Goal: Transaction & Acquisition: Purchase product/service

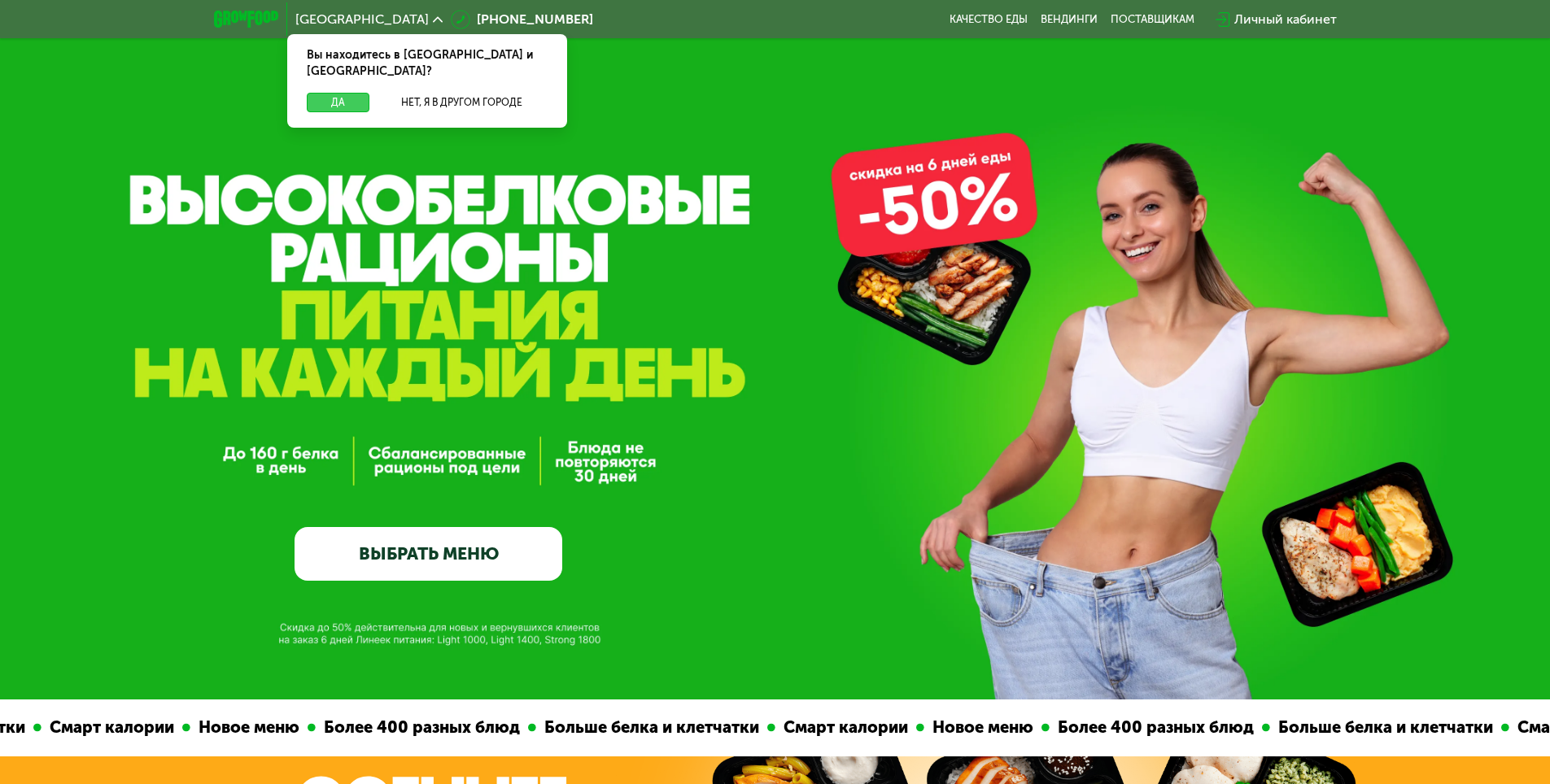
click at [333, 93] on button "Да" at bounding box center [338, 102] width 63 height 19
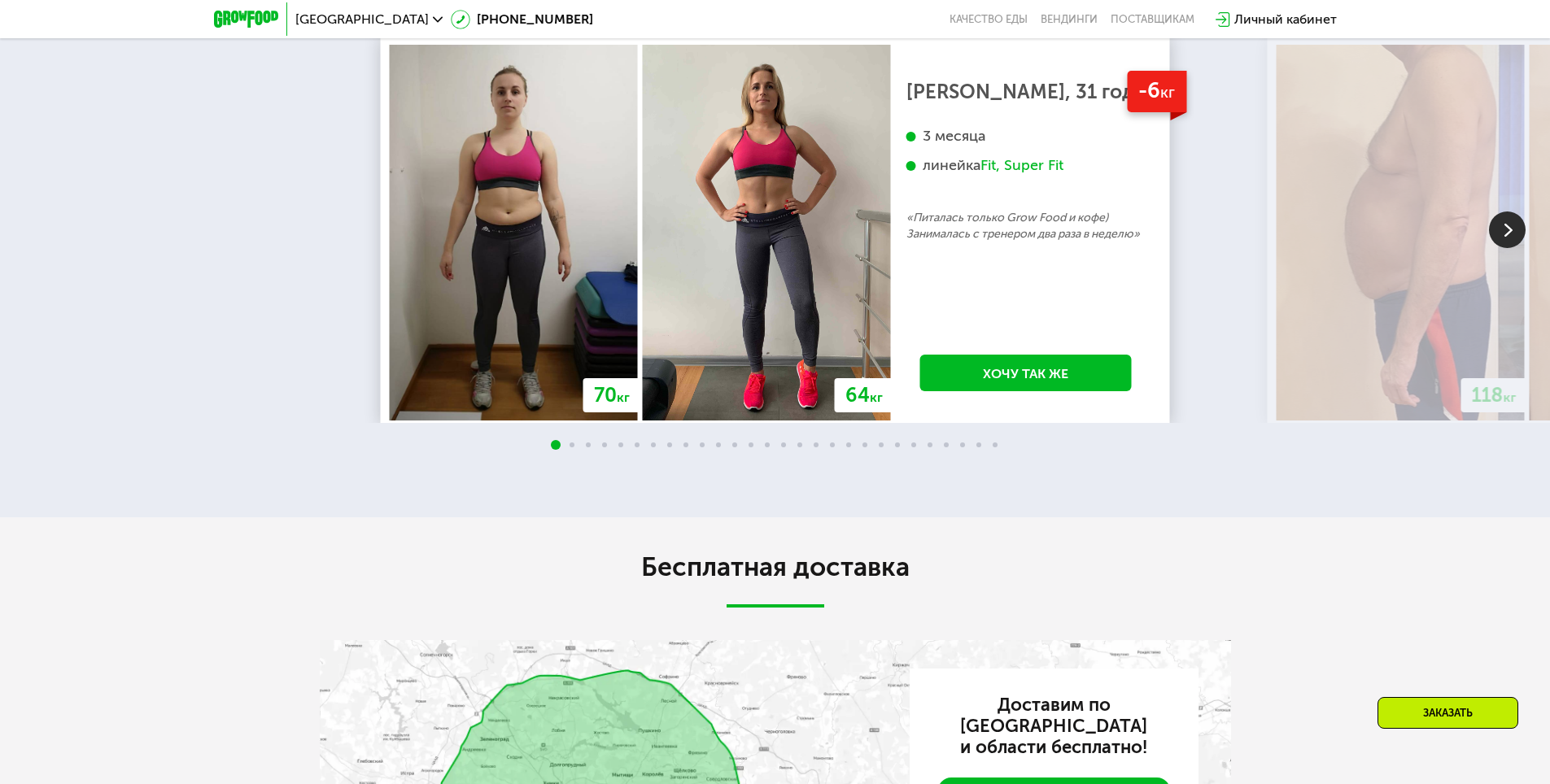
scroll to position [3417, 0]
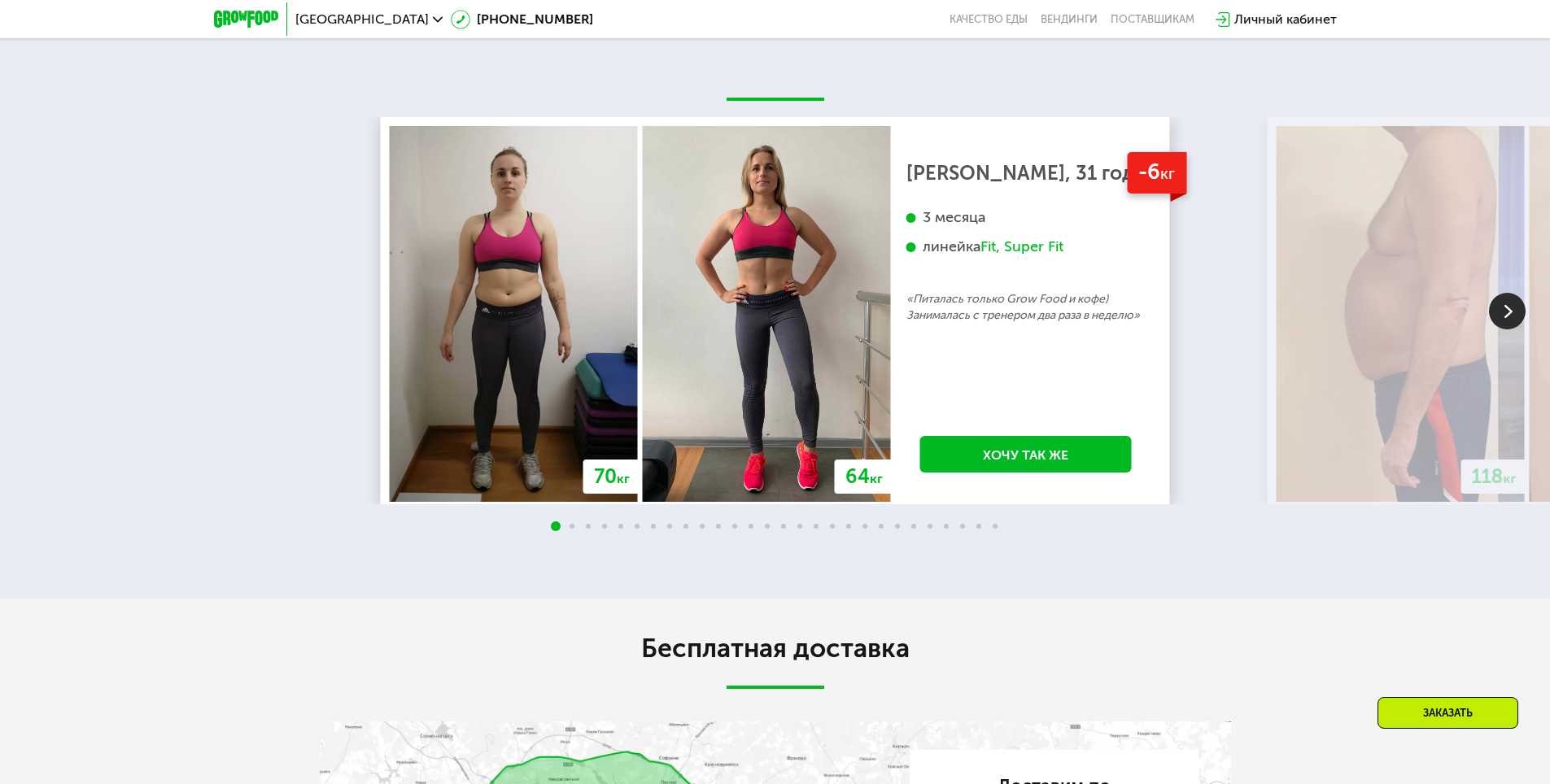
click at [1512, 330] on img at bounding box center [1507, 311] width 36 height 36
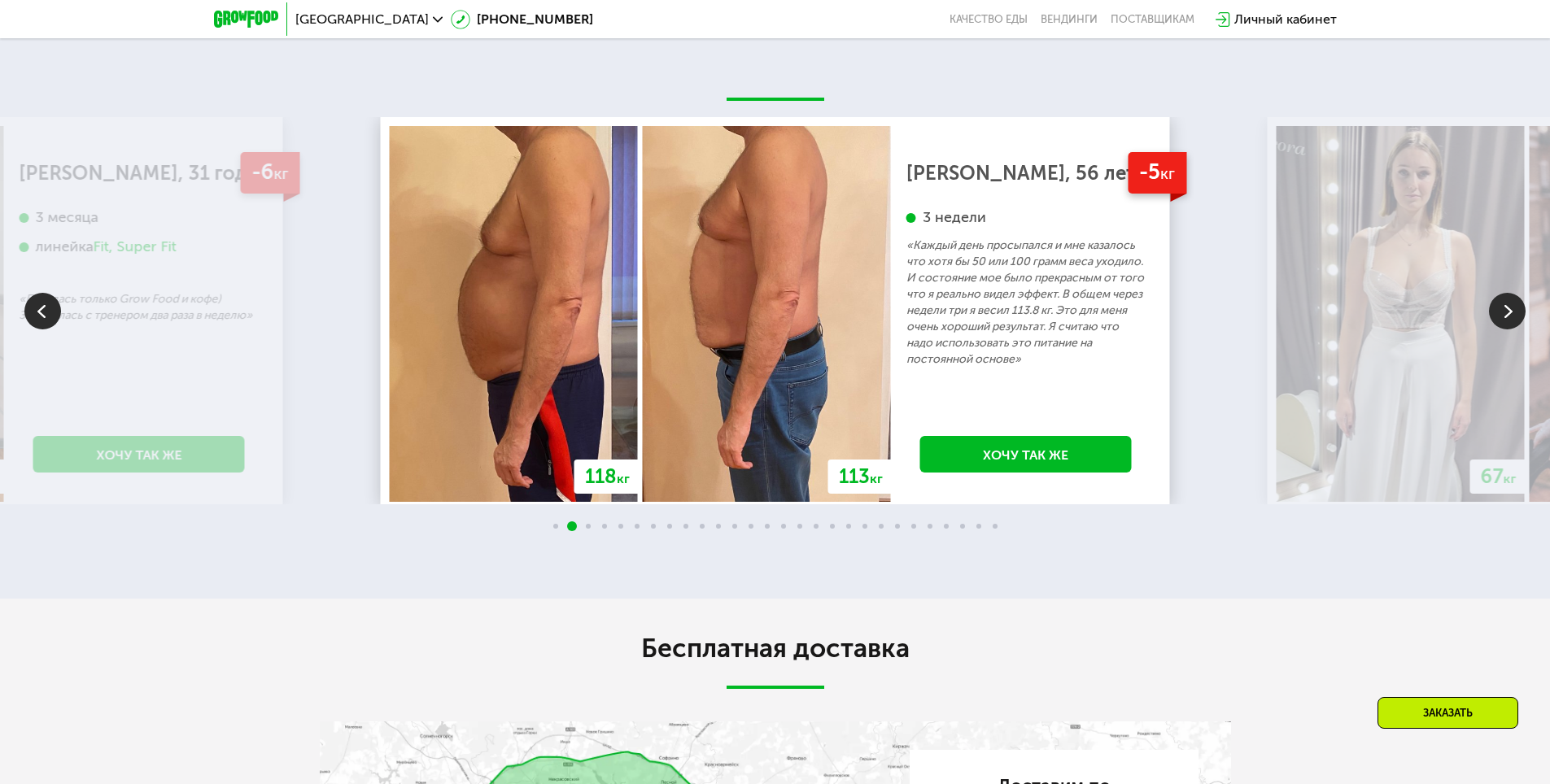
click at [1512, 330] on img at bounding box center [1507, 311] width 36 height 36
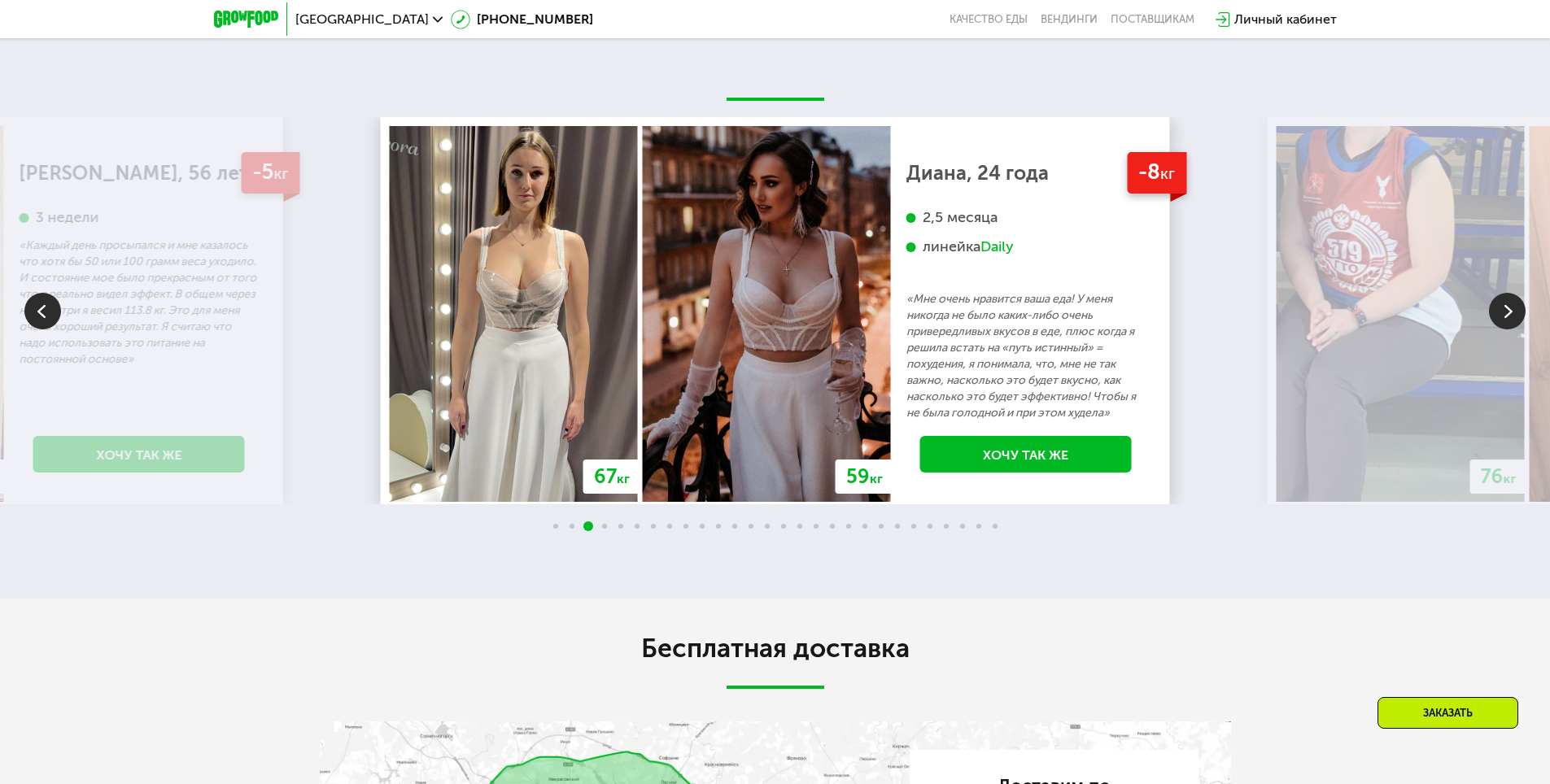
click at [1510, 330] on img at bounding box center [1507, 311] width 36 height 36
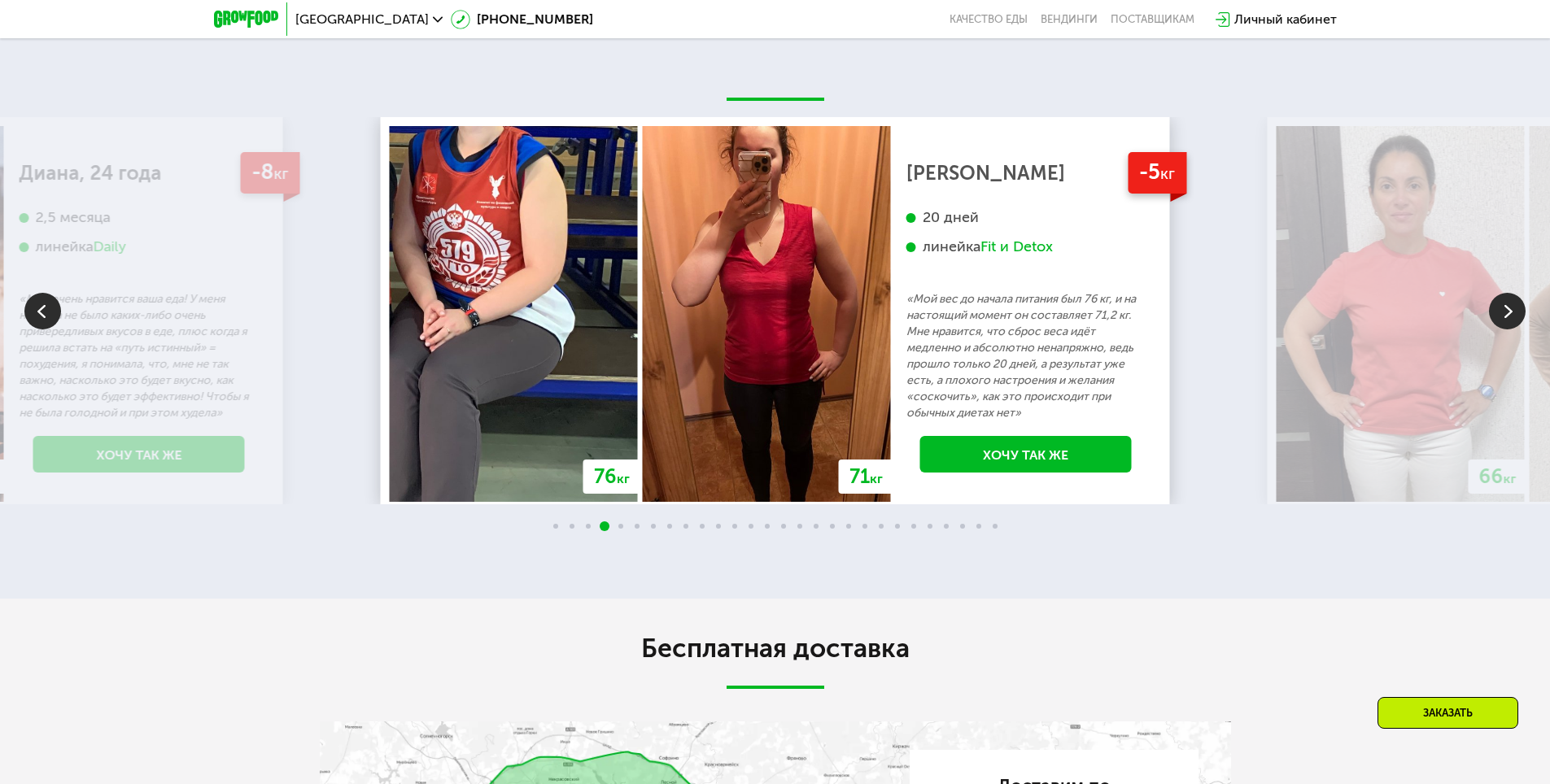
click at [43, 330] on img at bounding box center [43, 311] width 36 height 36
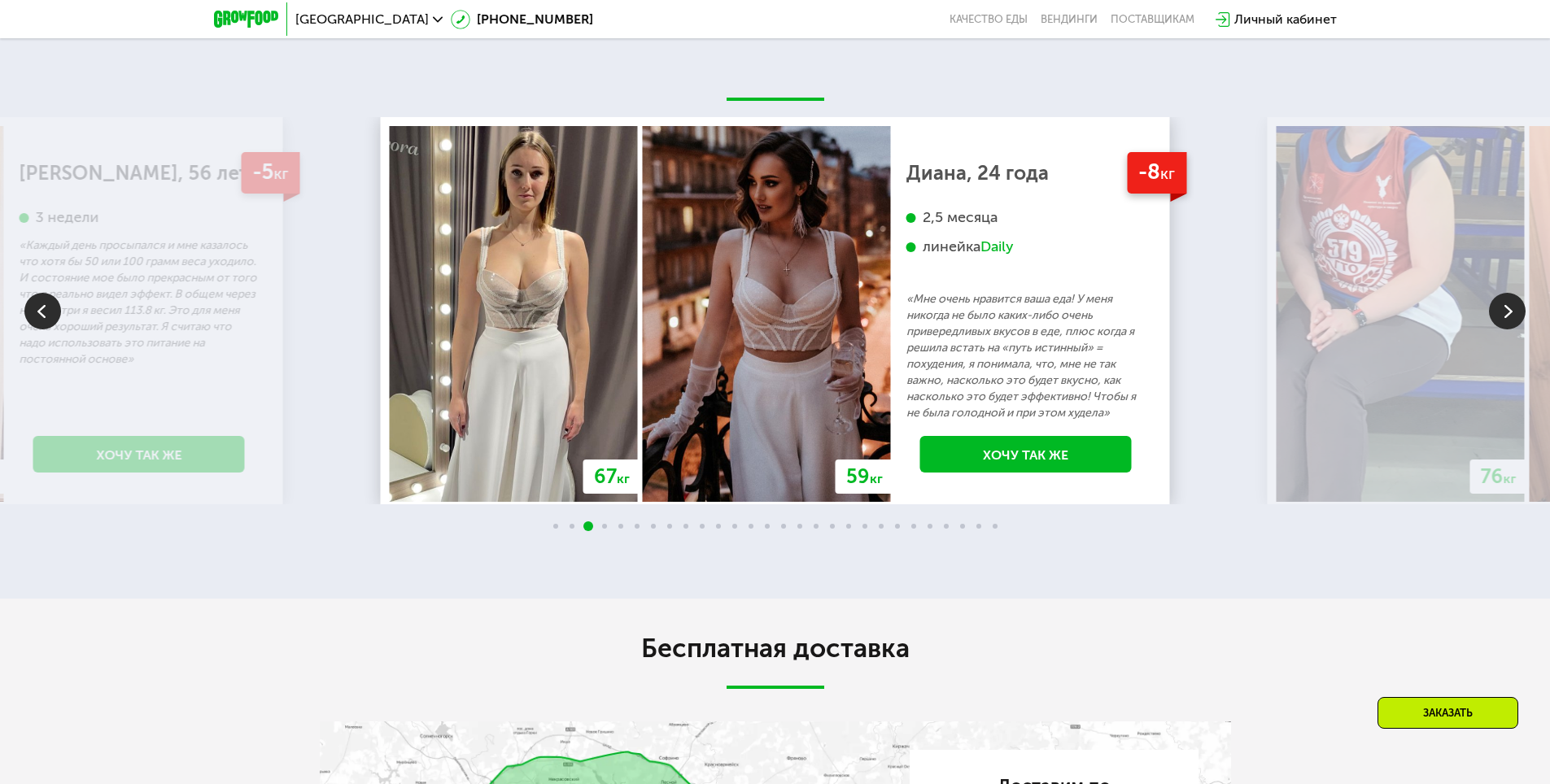
click at [1507, 330] on img at bounding box center [1507, 311] width 36 height 36
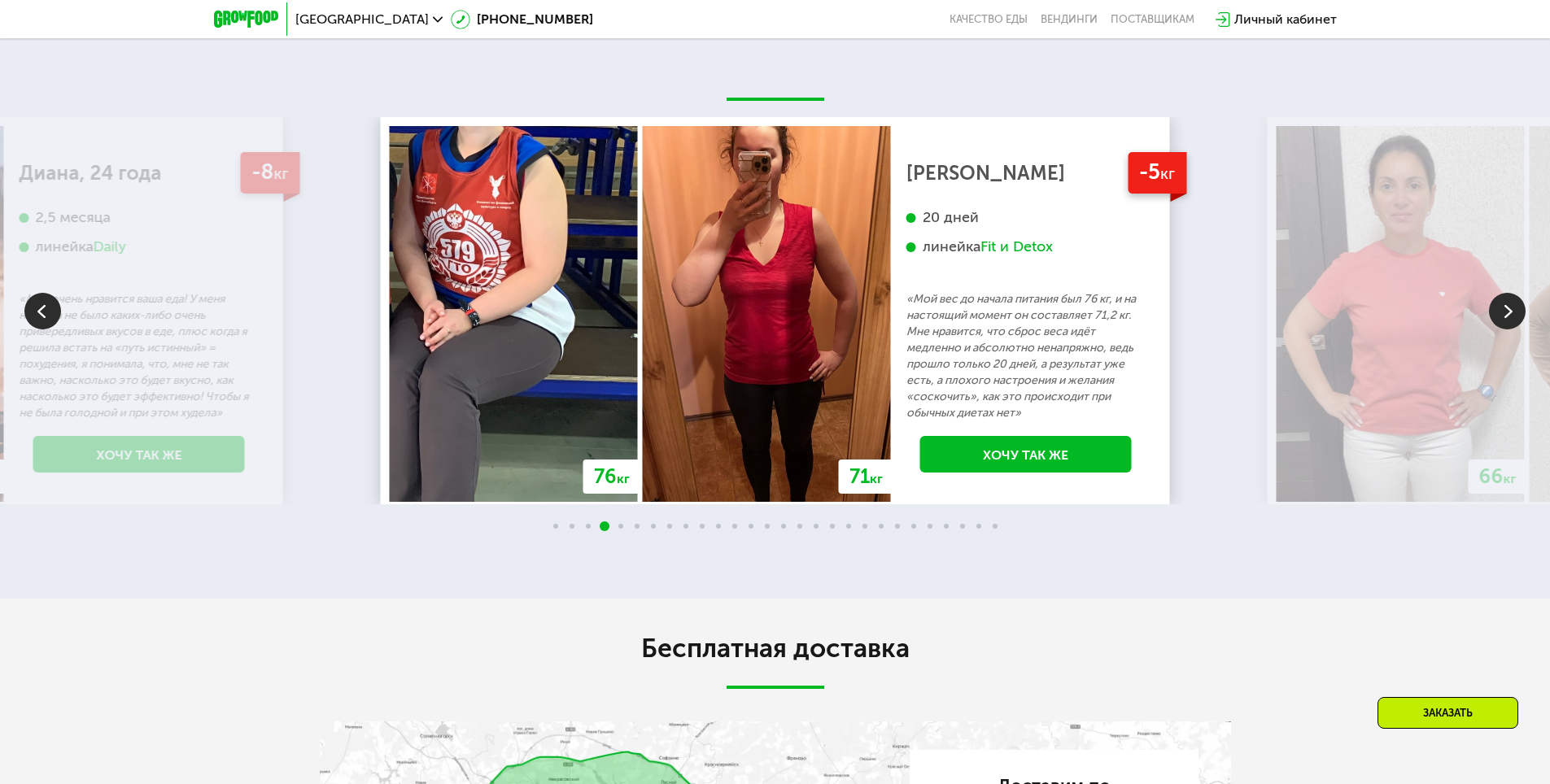
click at [1507, 330] on img at bounding box center [1507, 311] width 36 height 36
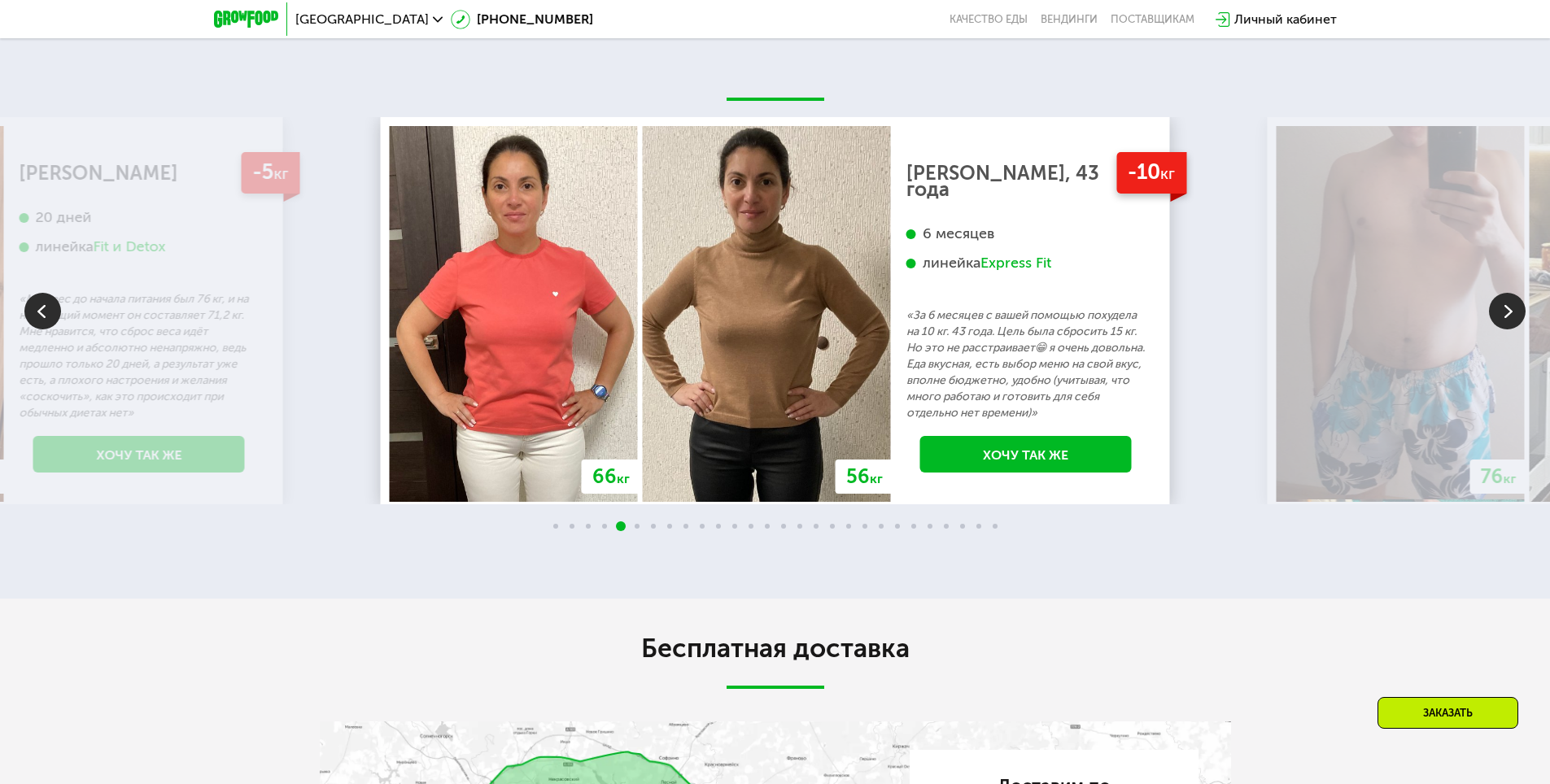
click at [1509, 330] on img at bounding box center [1507, 311] width 36 height 36
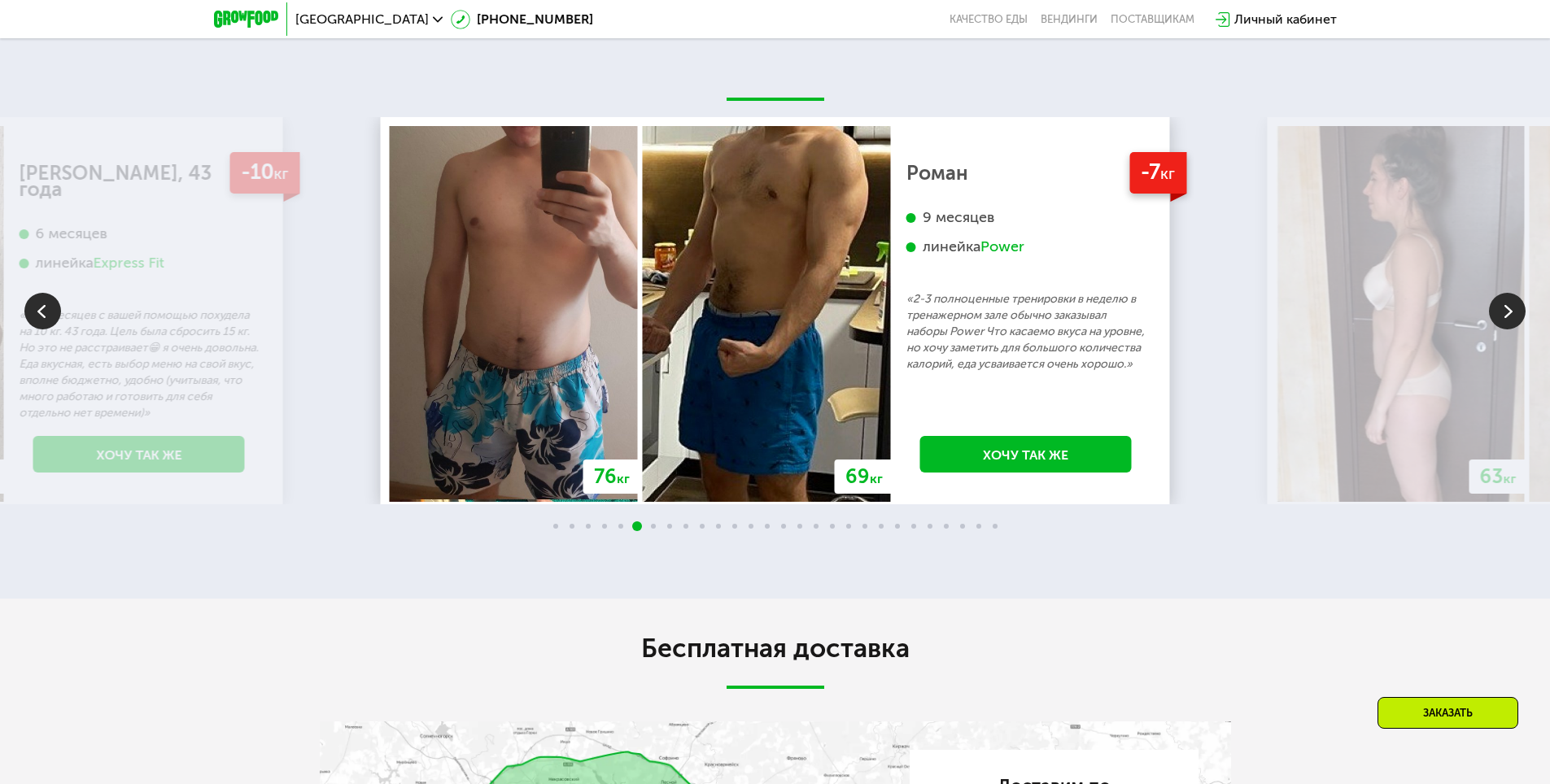
click at [1501, 330] on img at bounding box center [1507, 311] width 36 height 36
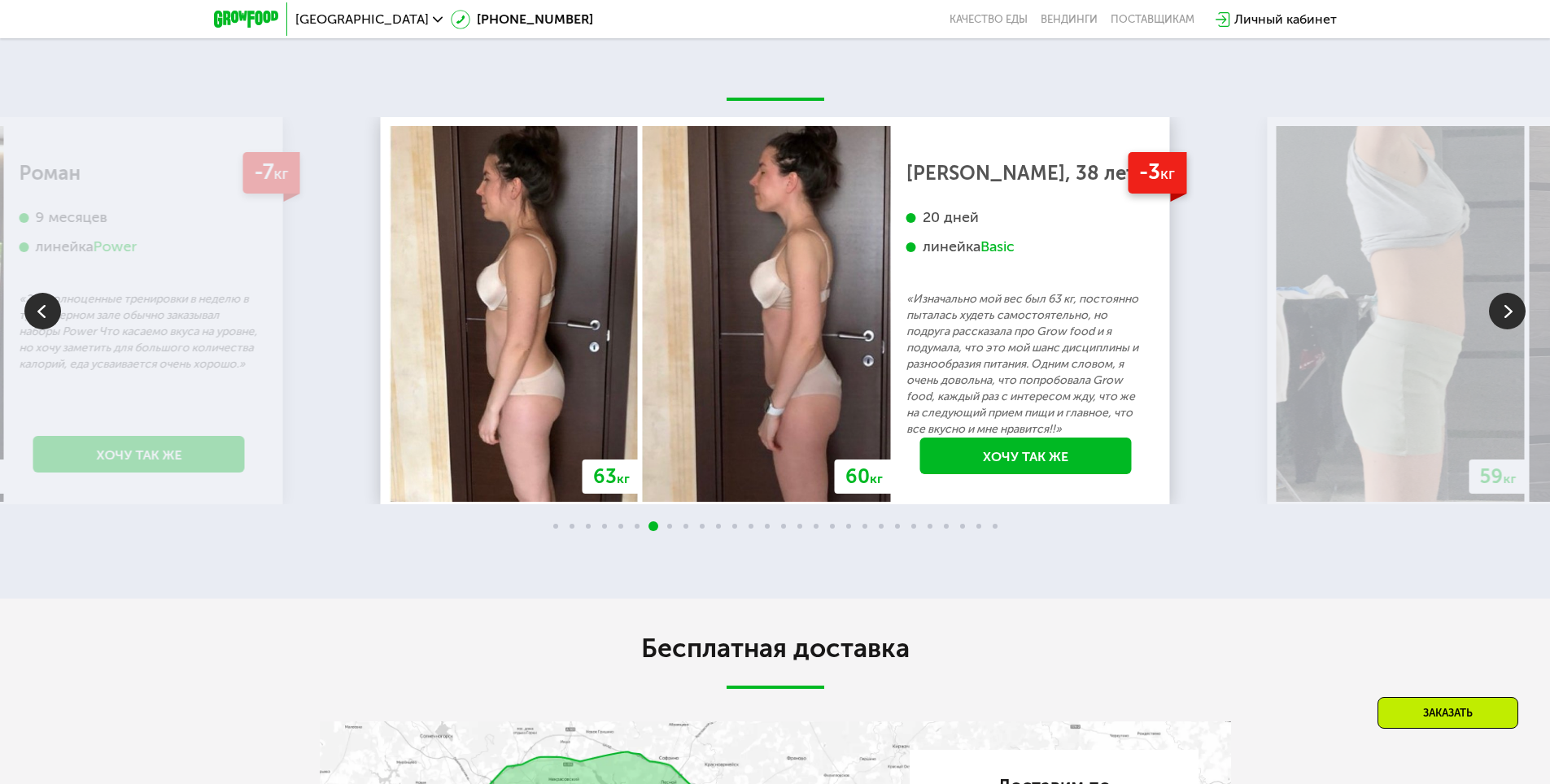
click at [1512, 330] on img at bounding box center [1507, 311] width 36 height 36
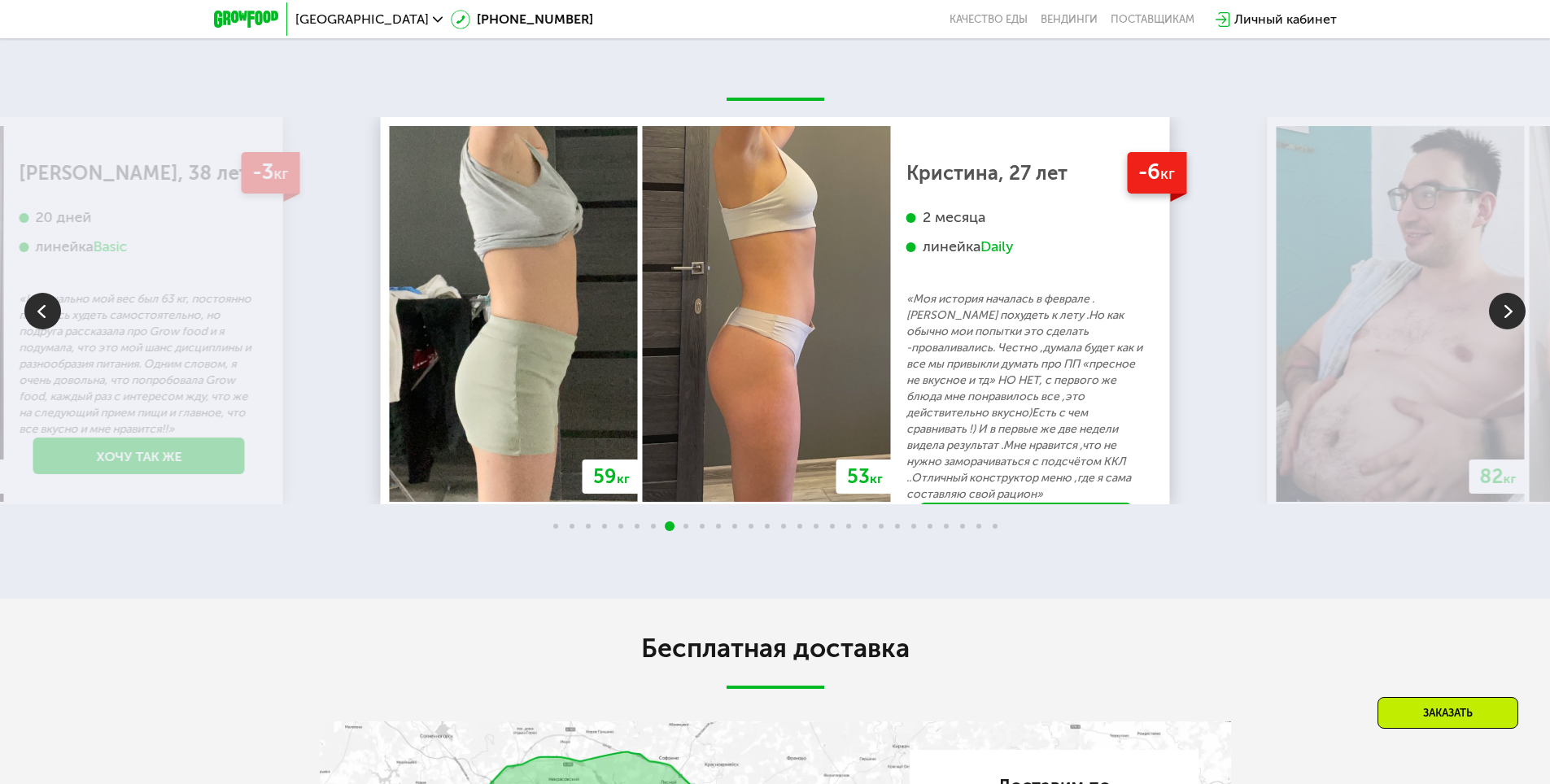
click at [1522, 330] on img at bounding box center [1507, 311] width 36 height 36
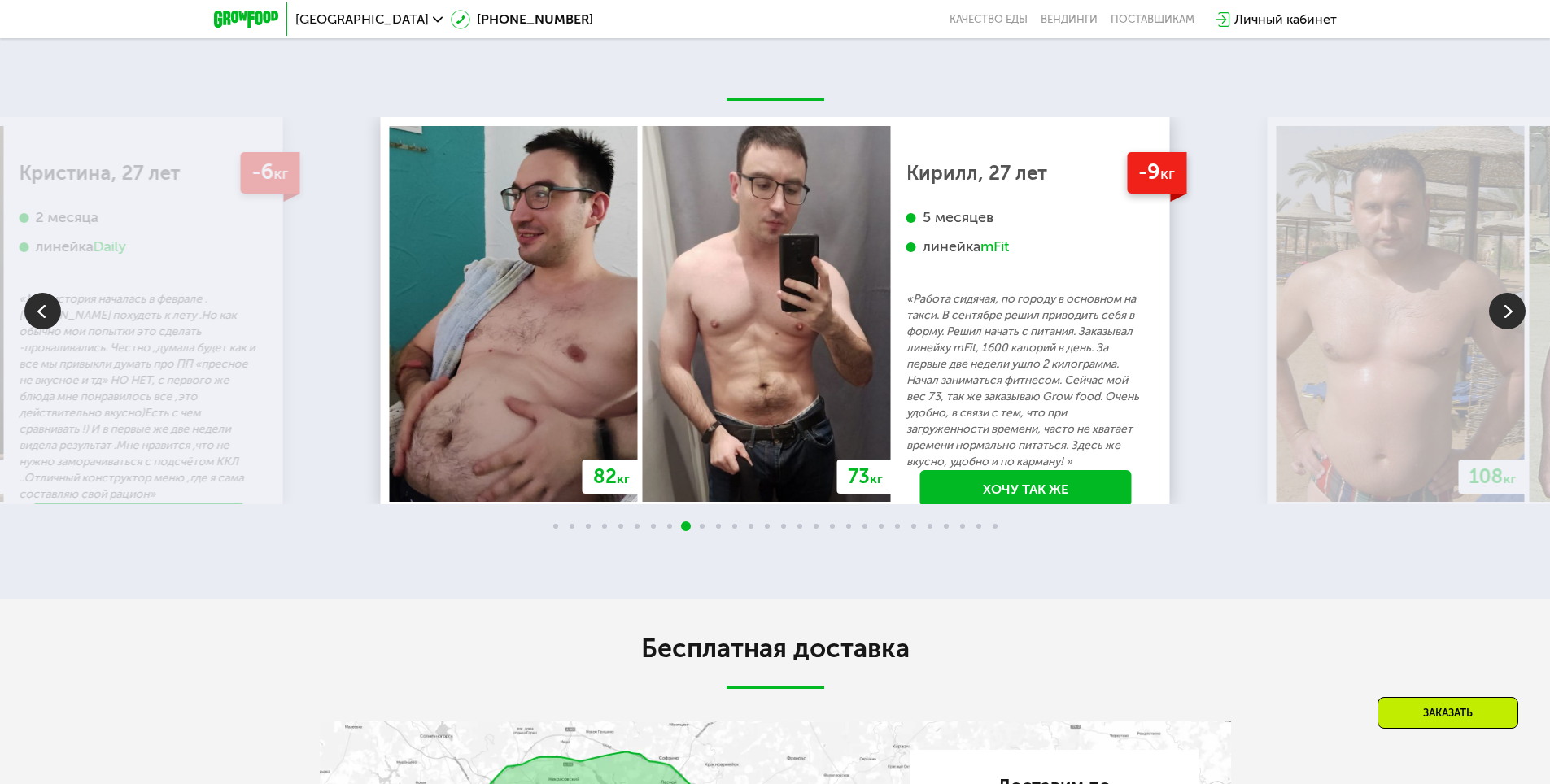
click at [1505, 330] on img at bounding box center [1507, 311] width 36 height 36
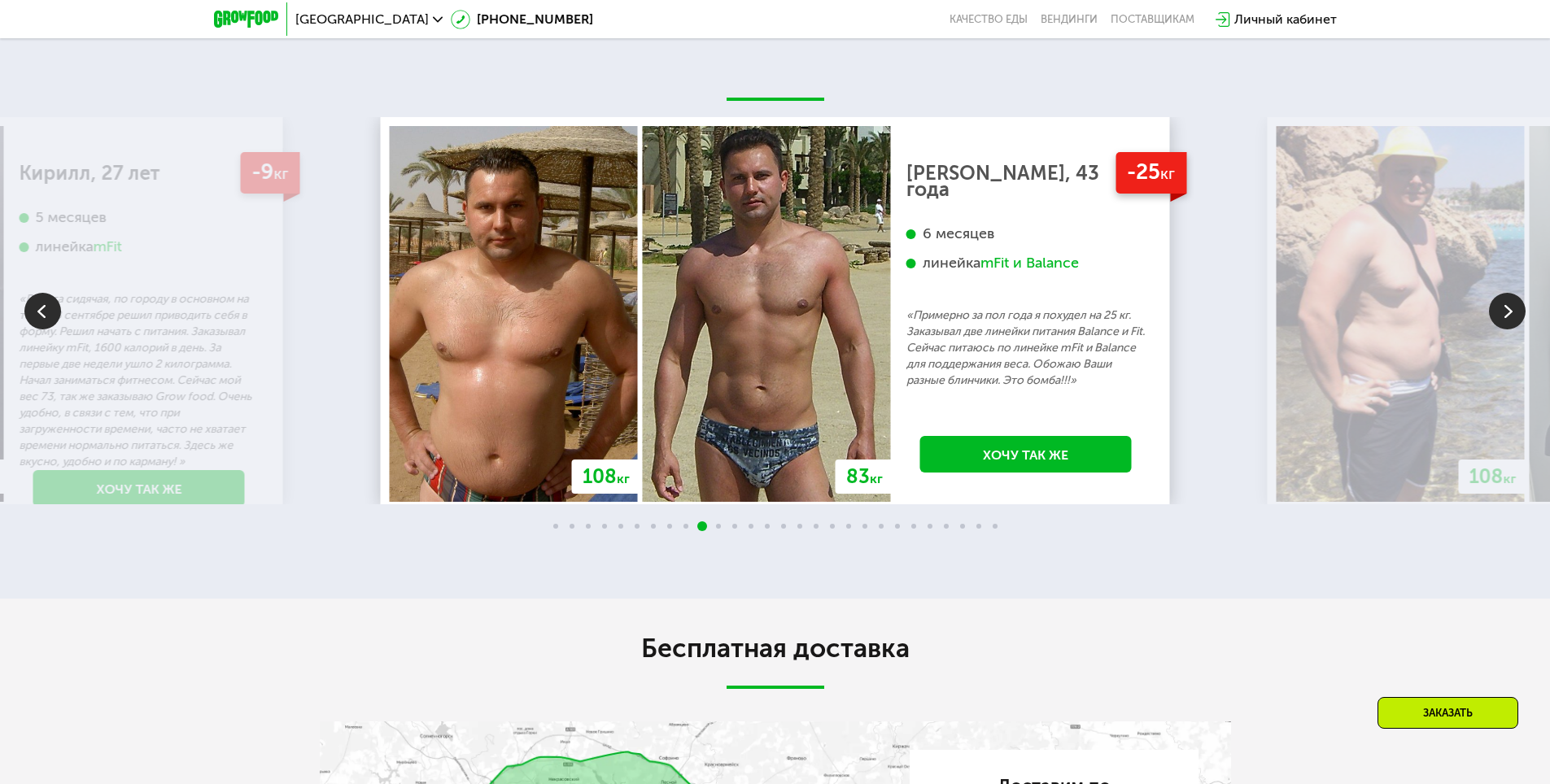
click at [1505, 330] on img at bounding box center [1507, 311] width 36 height 36
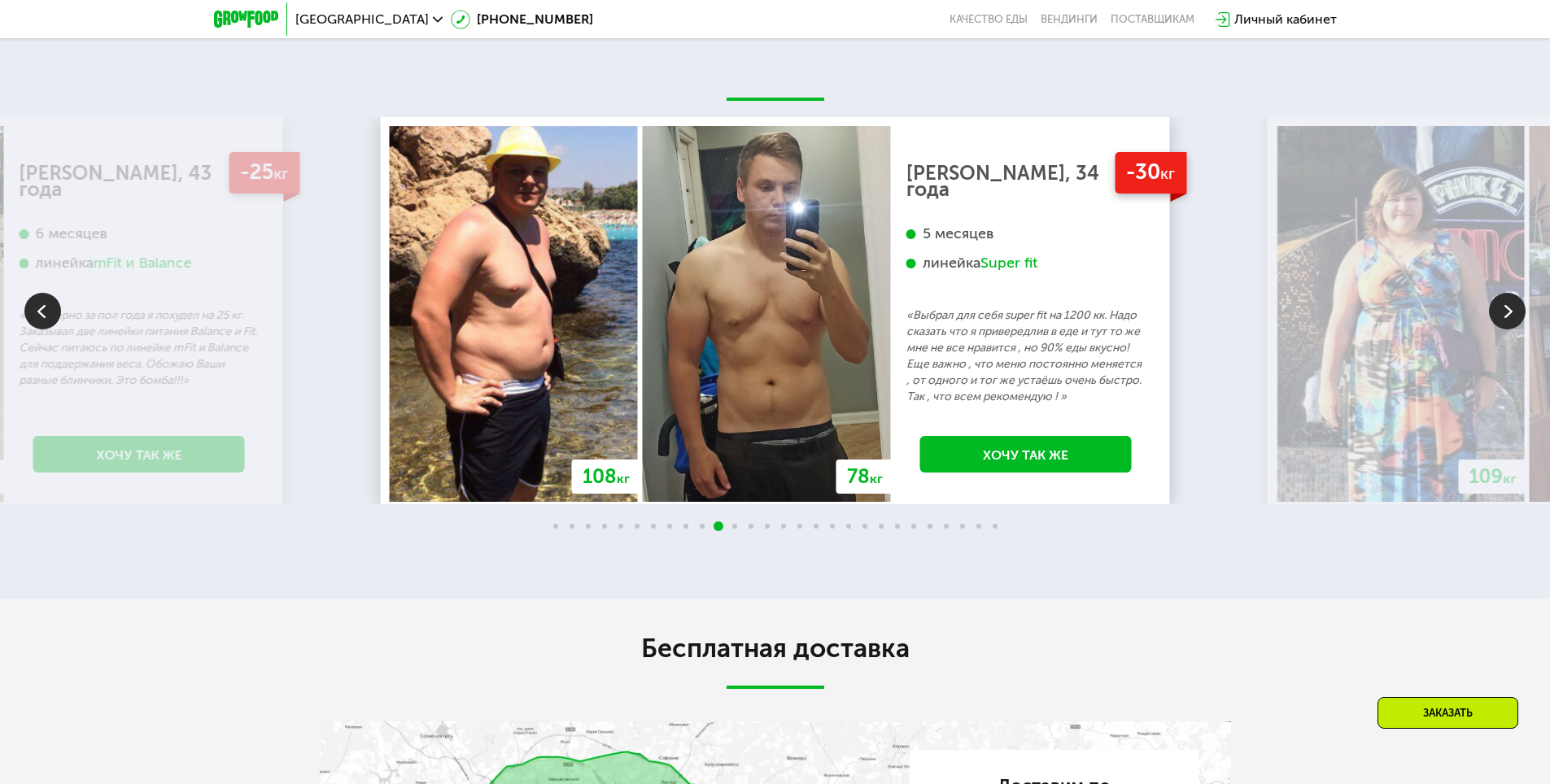
click at [1505, 330] on img at bounding box center [1507, 311] width 36 height 36
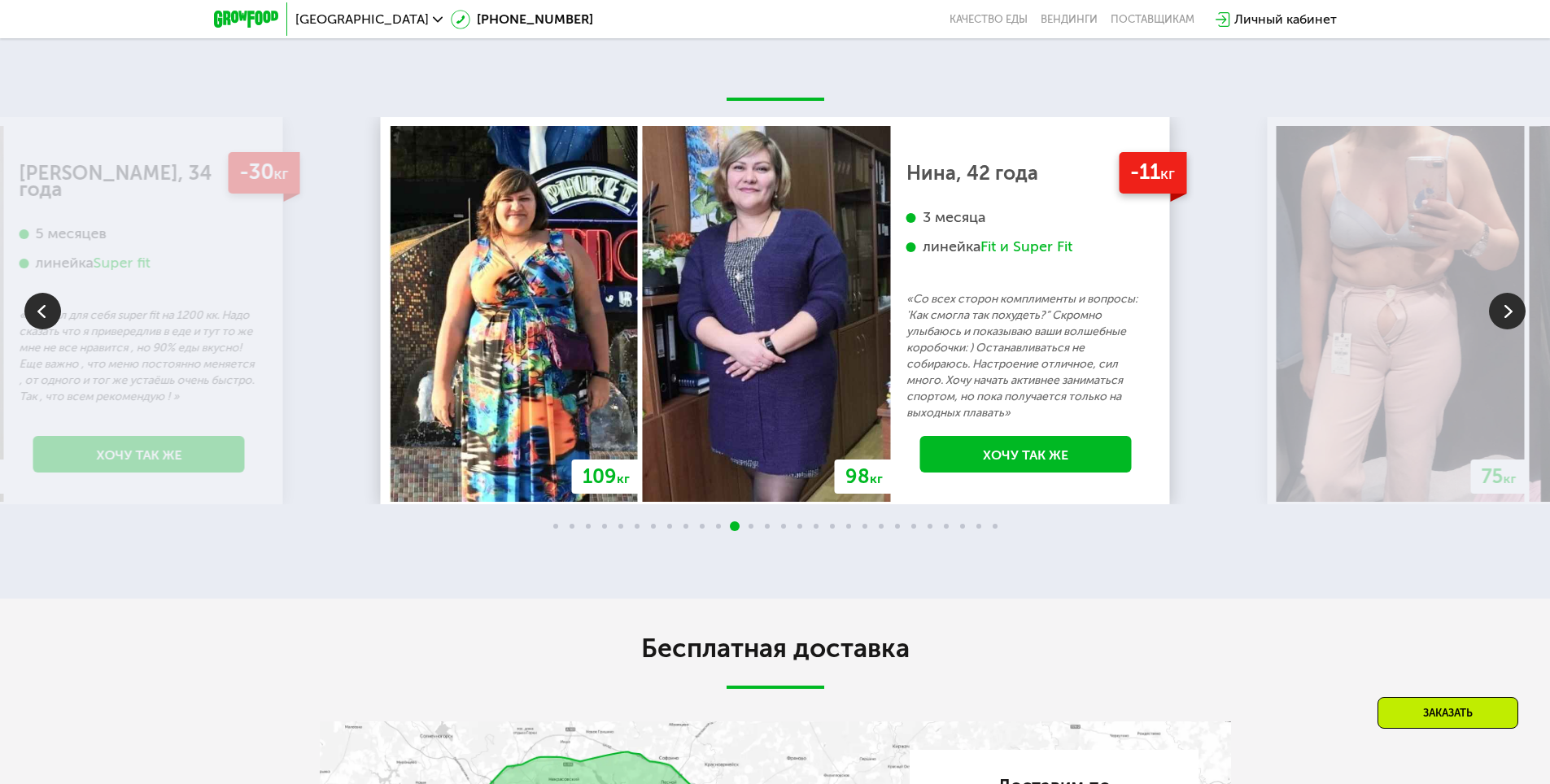
click at [1505, 330] on img at bounding box center [1507, 311] width 36 height 36
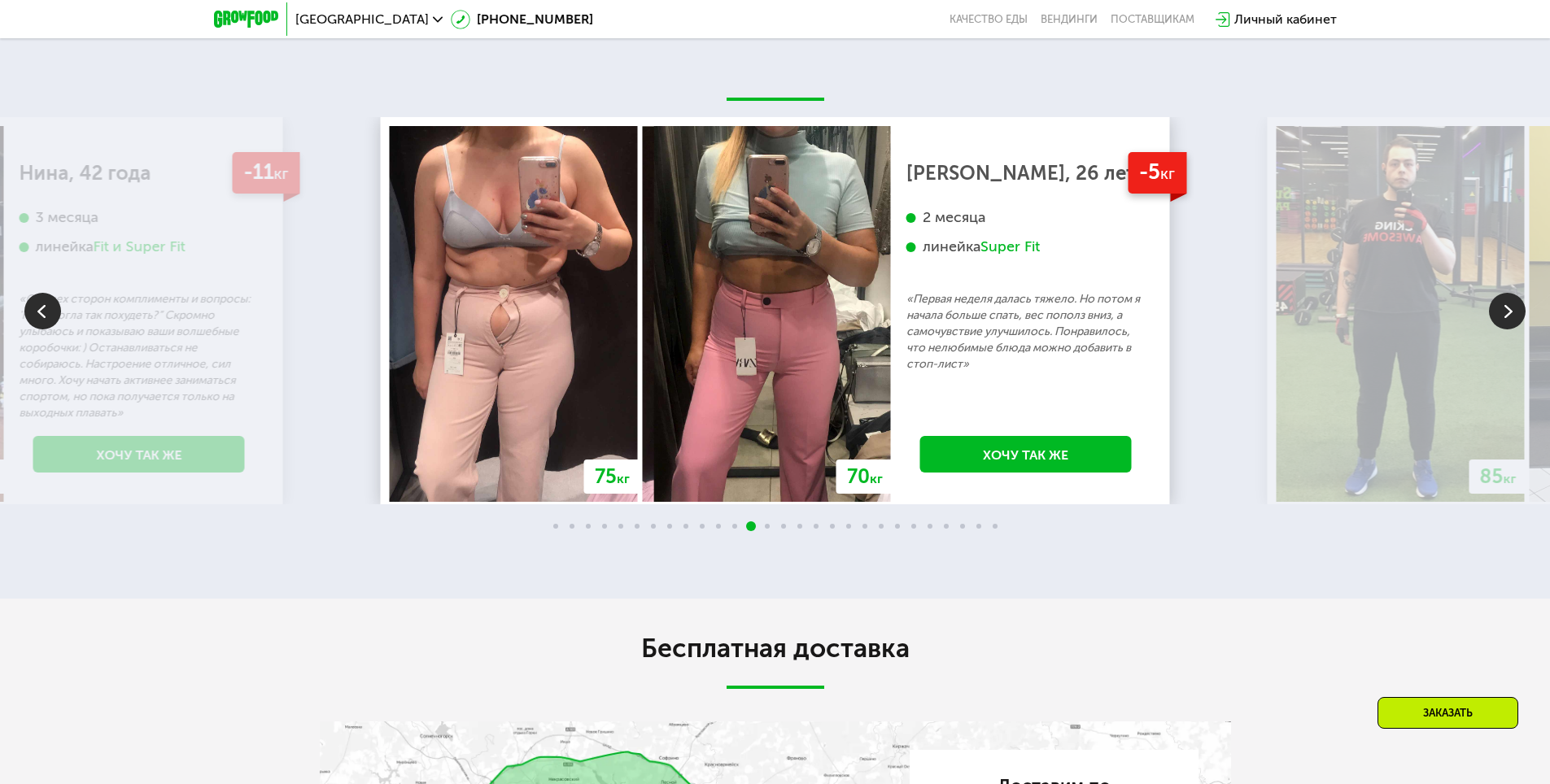
click at [1505, 330] on img at bounding box center [1507, 311] width 36 height 36
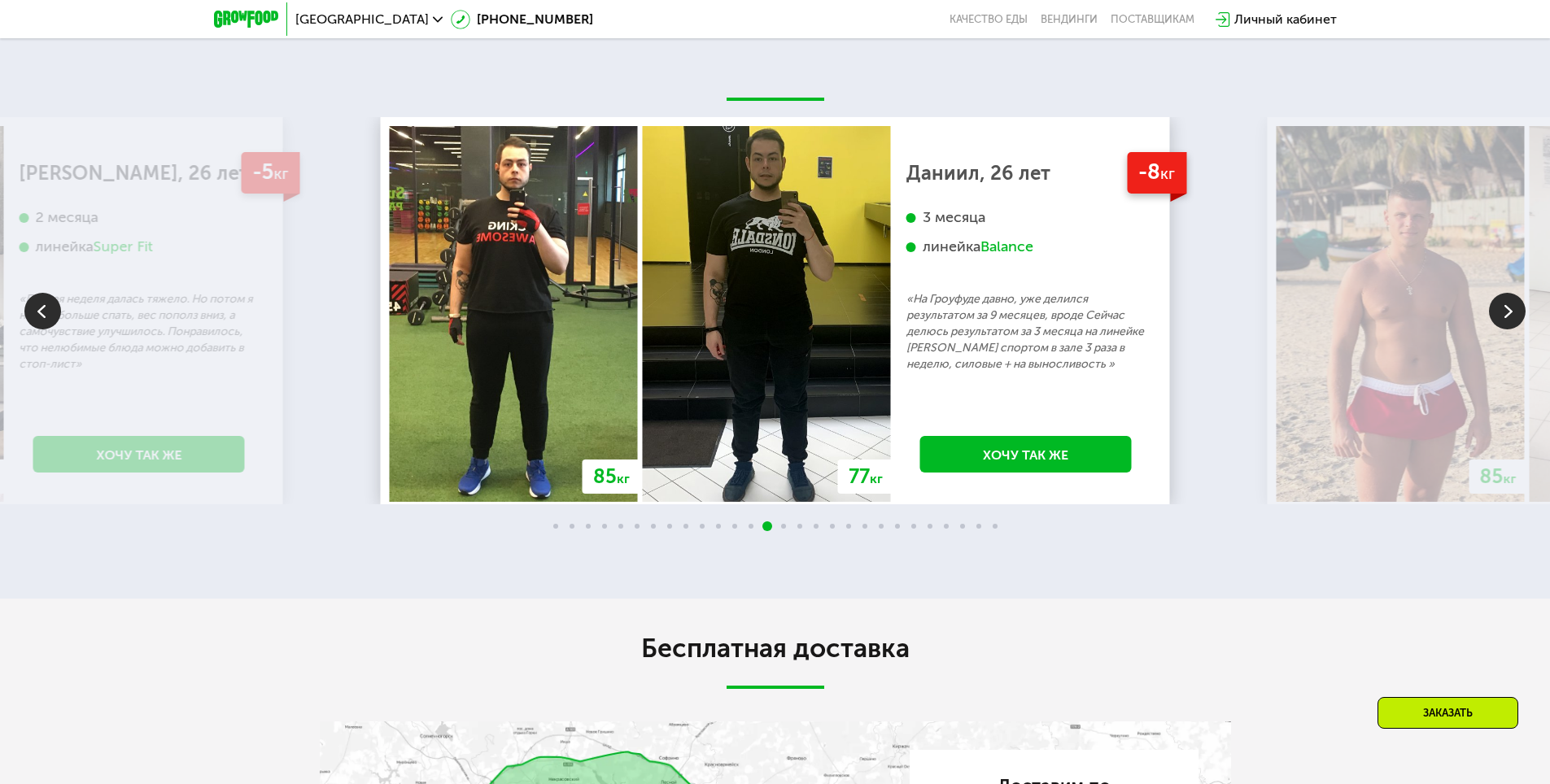
click at [1505, 330] on img at bounding box center [1507, 311] width 36 height 36
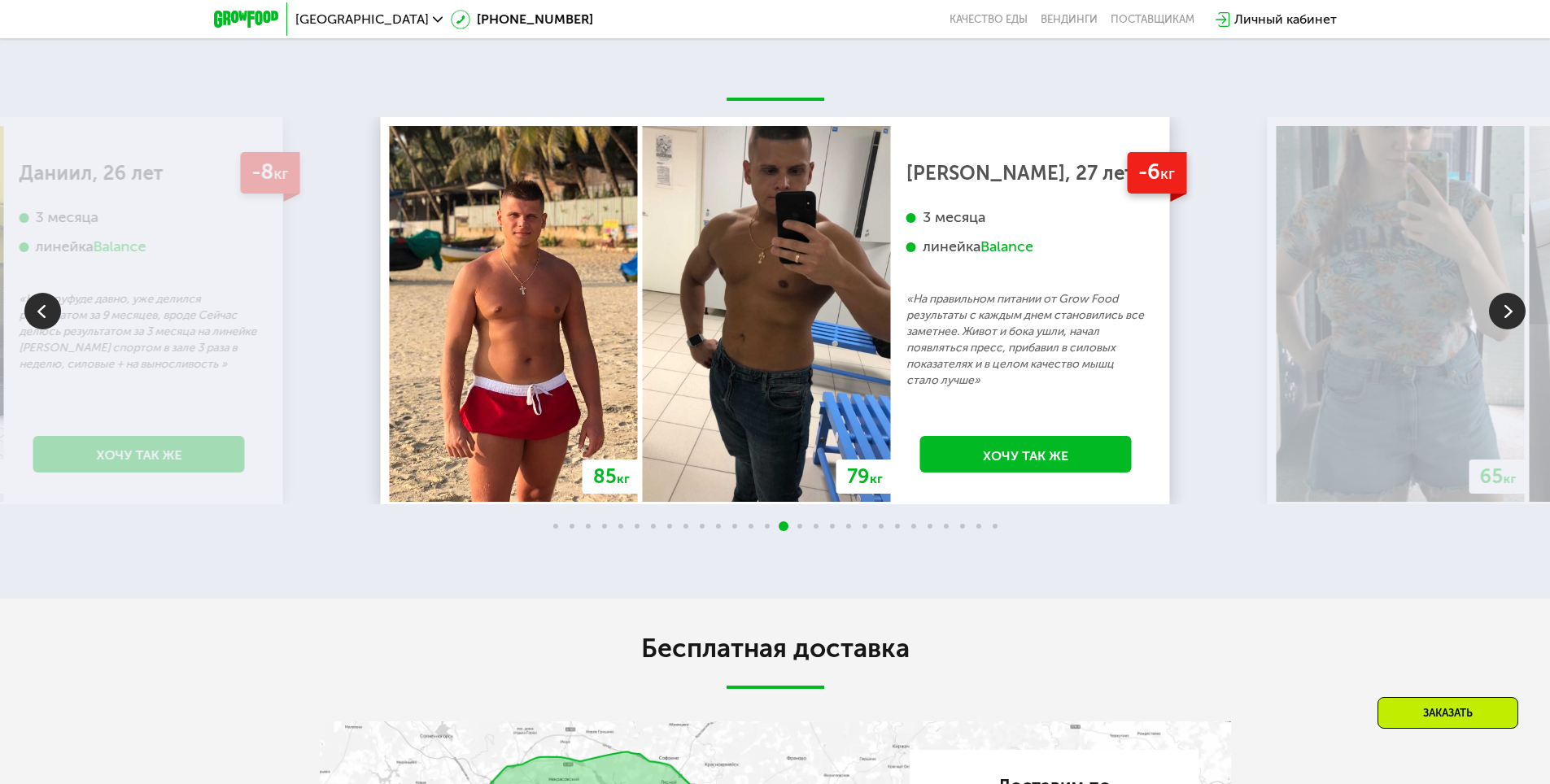
click at [1505, 330] on img at bounding box center [1507, 311] width 36 height 36
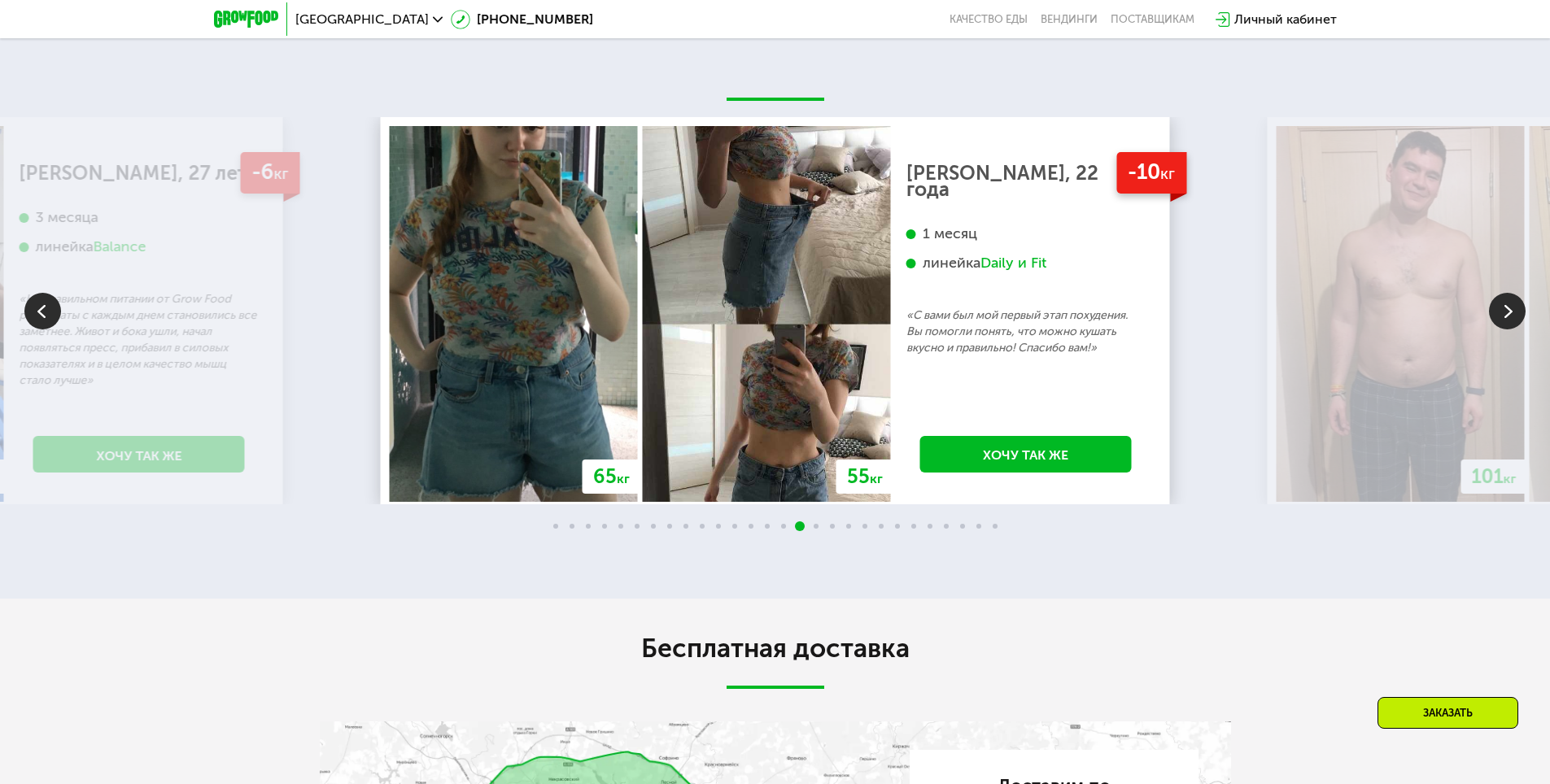
click at [1505, 330] on img at bounding box center [1507, 311] width 36 height 36
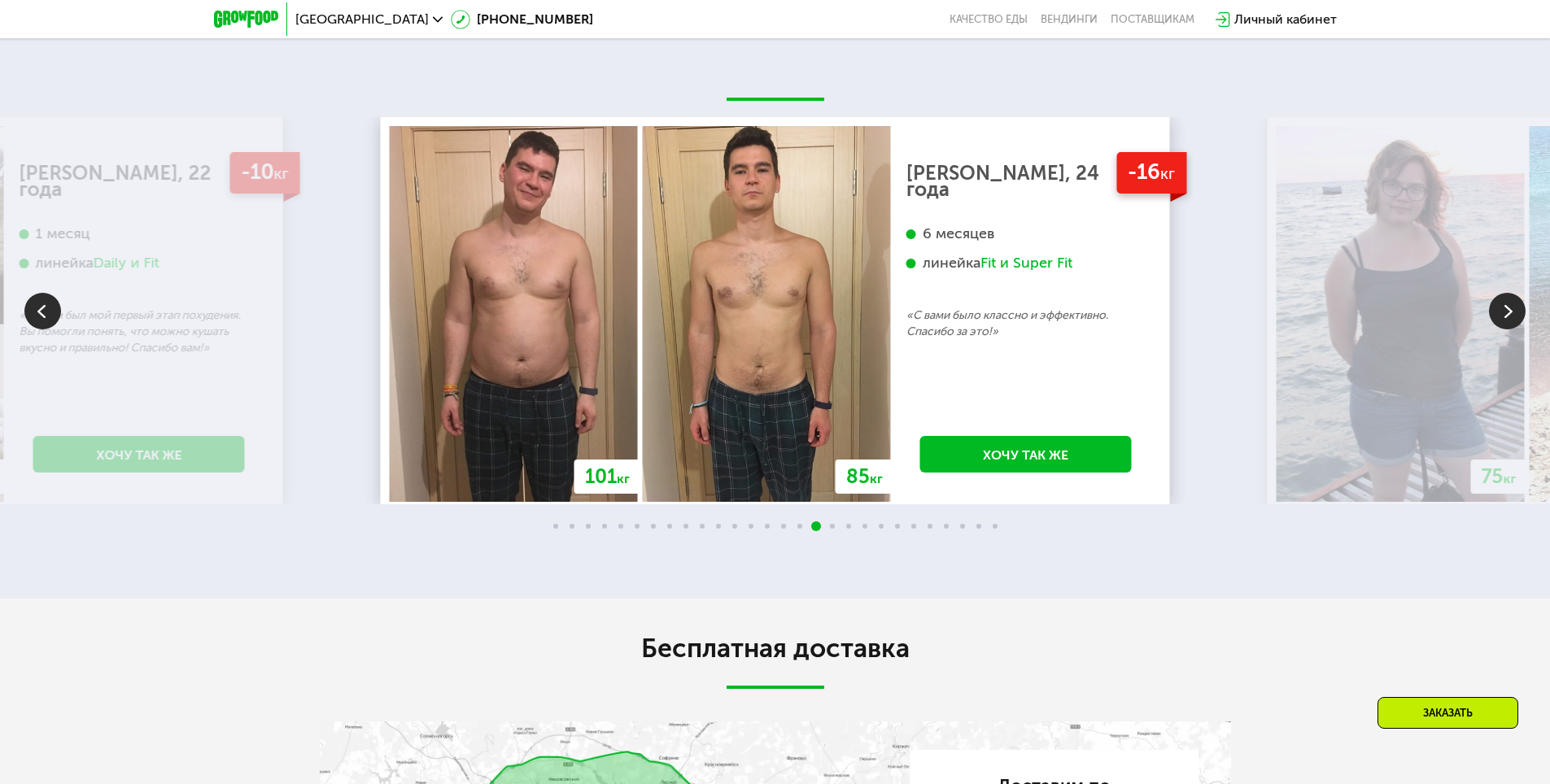
click at [1505, 330] on img at bounding box center [1507, 311] width 36 height 36
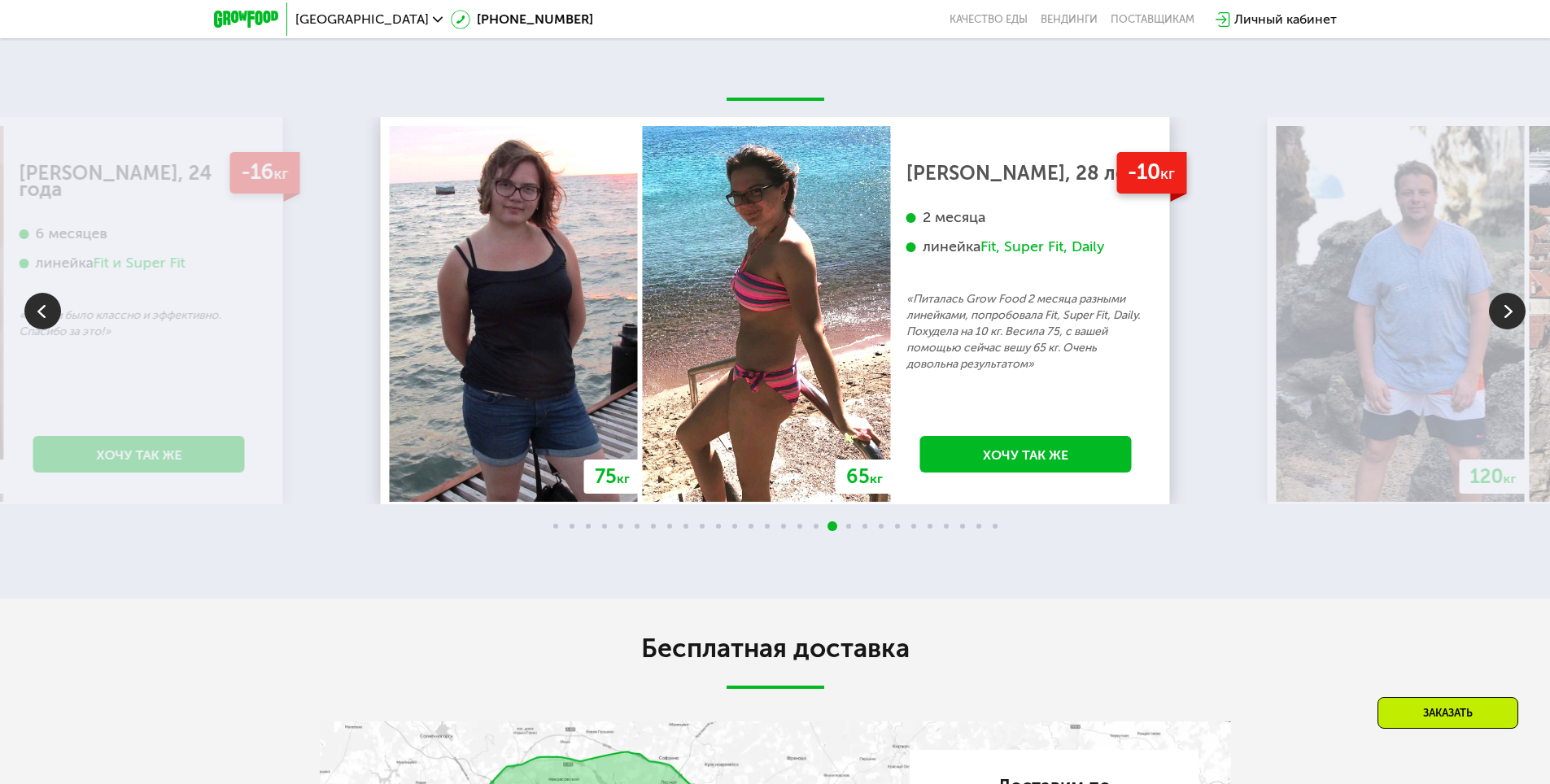
click at [1505, 330] on img at bounding box center [1507, 311] width 36 height 36
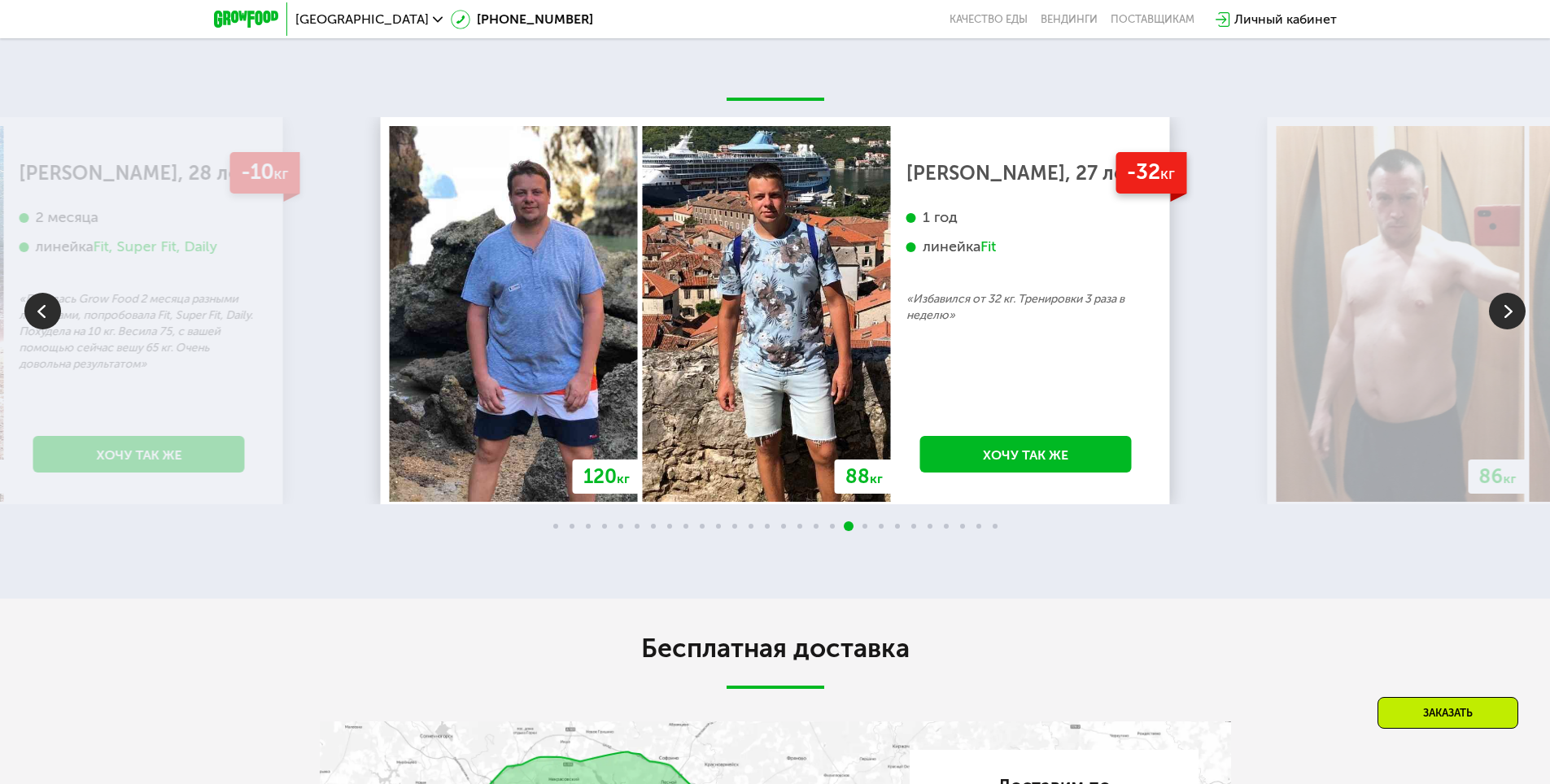
click at [1505, 330] on img at bounding box center [1507, 311] width 36 height 36
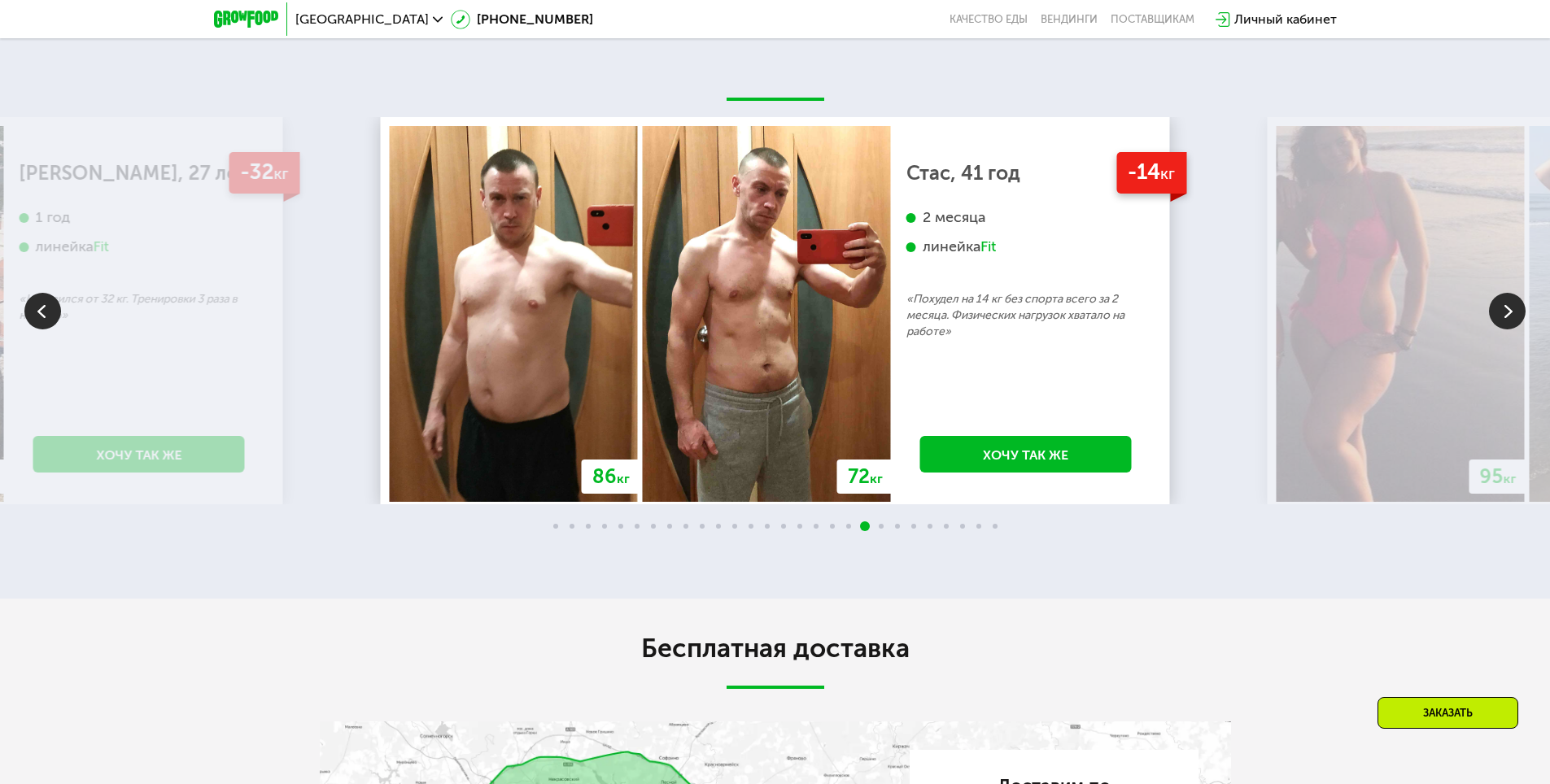
click at [1505, 330] on img at bounding box center [1507, 311] width 36 height 36
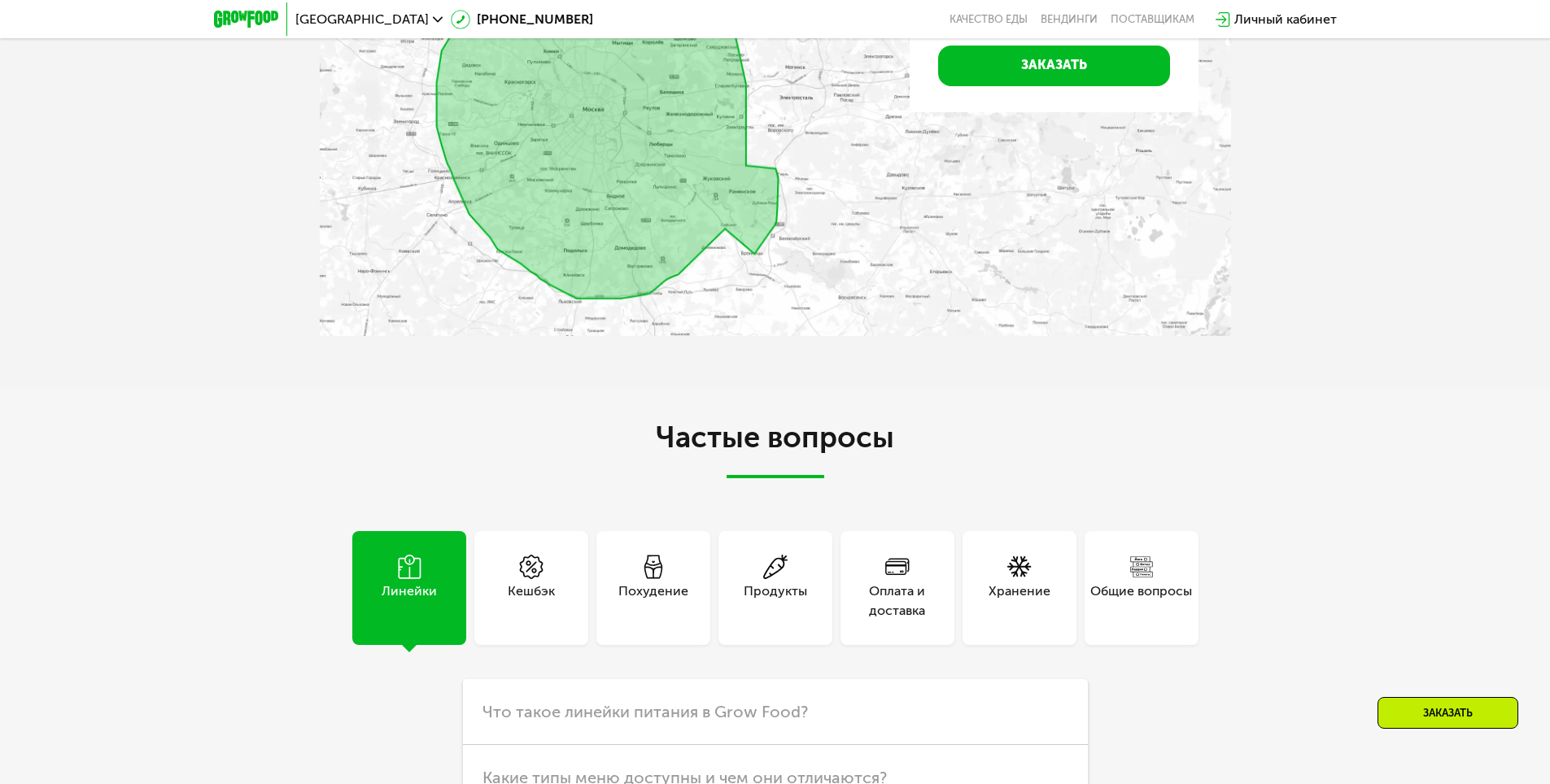
scroll to position [4556, 0]
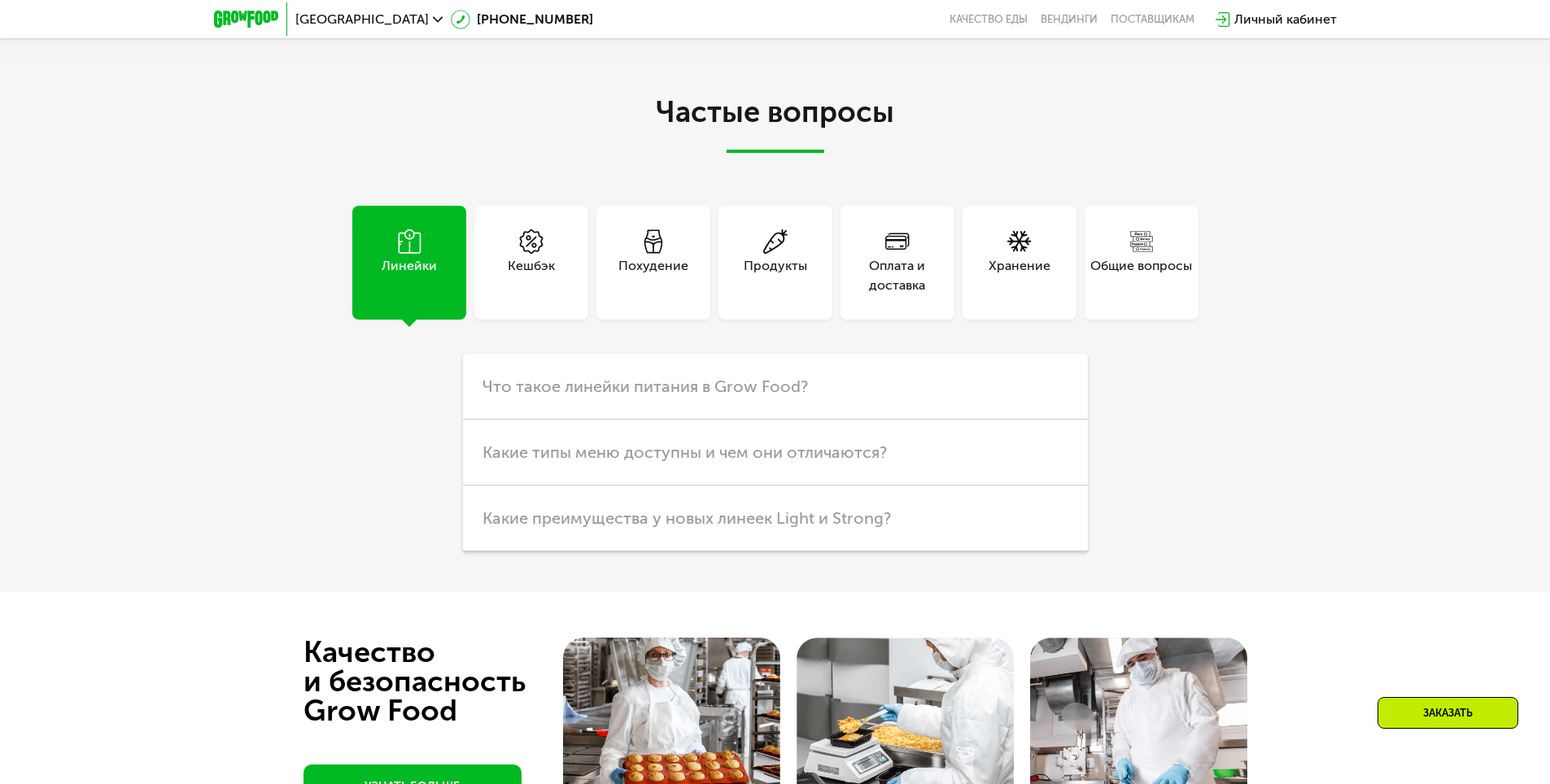
click at [646, 295] on div "Похудение" at bounding box center [653, 275] width 70 height 39
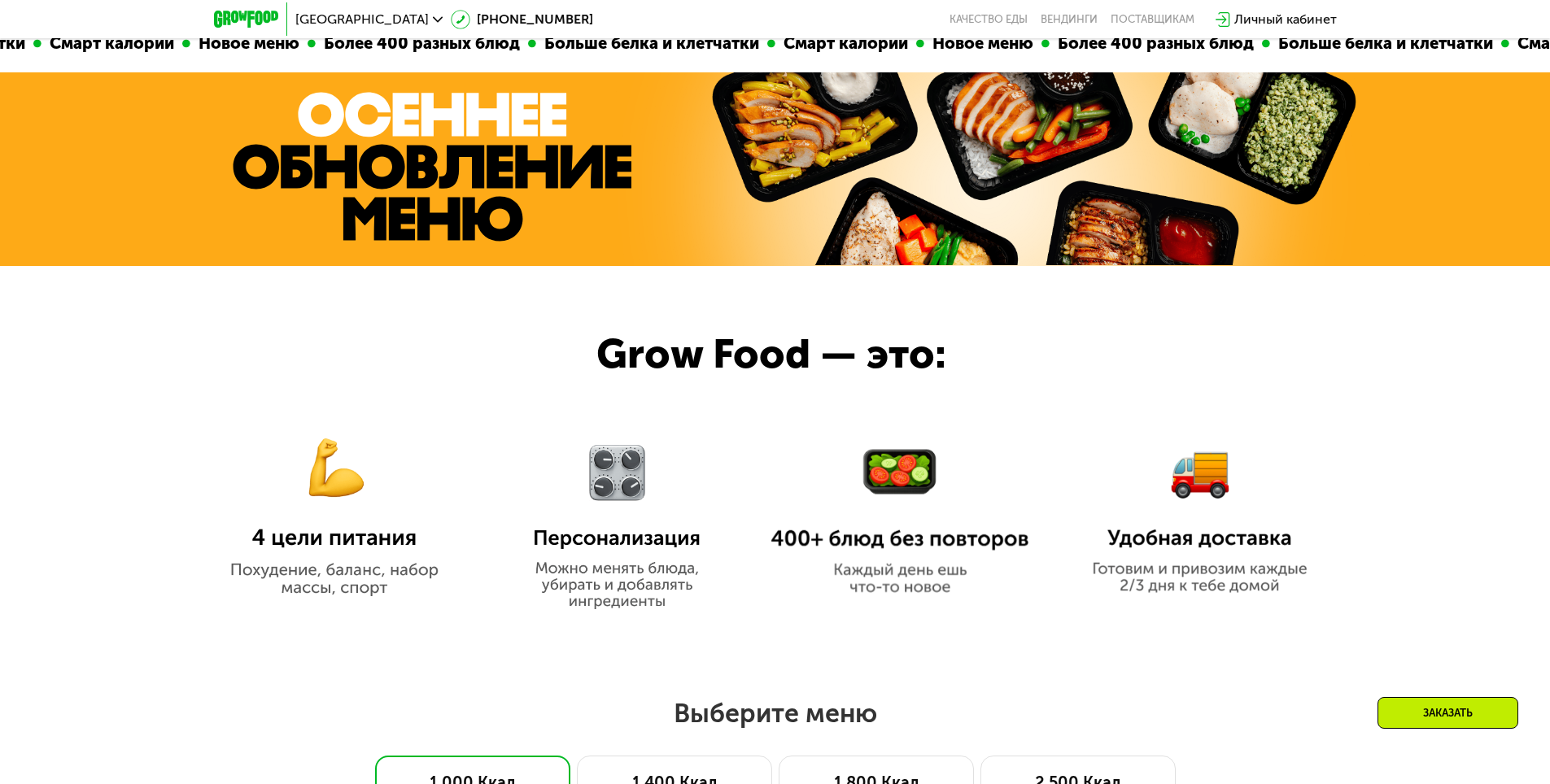
scroll to position [521, 0]
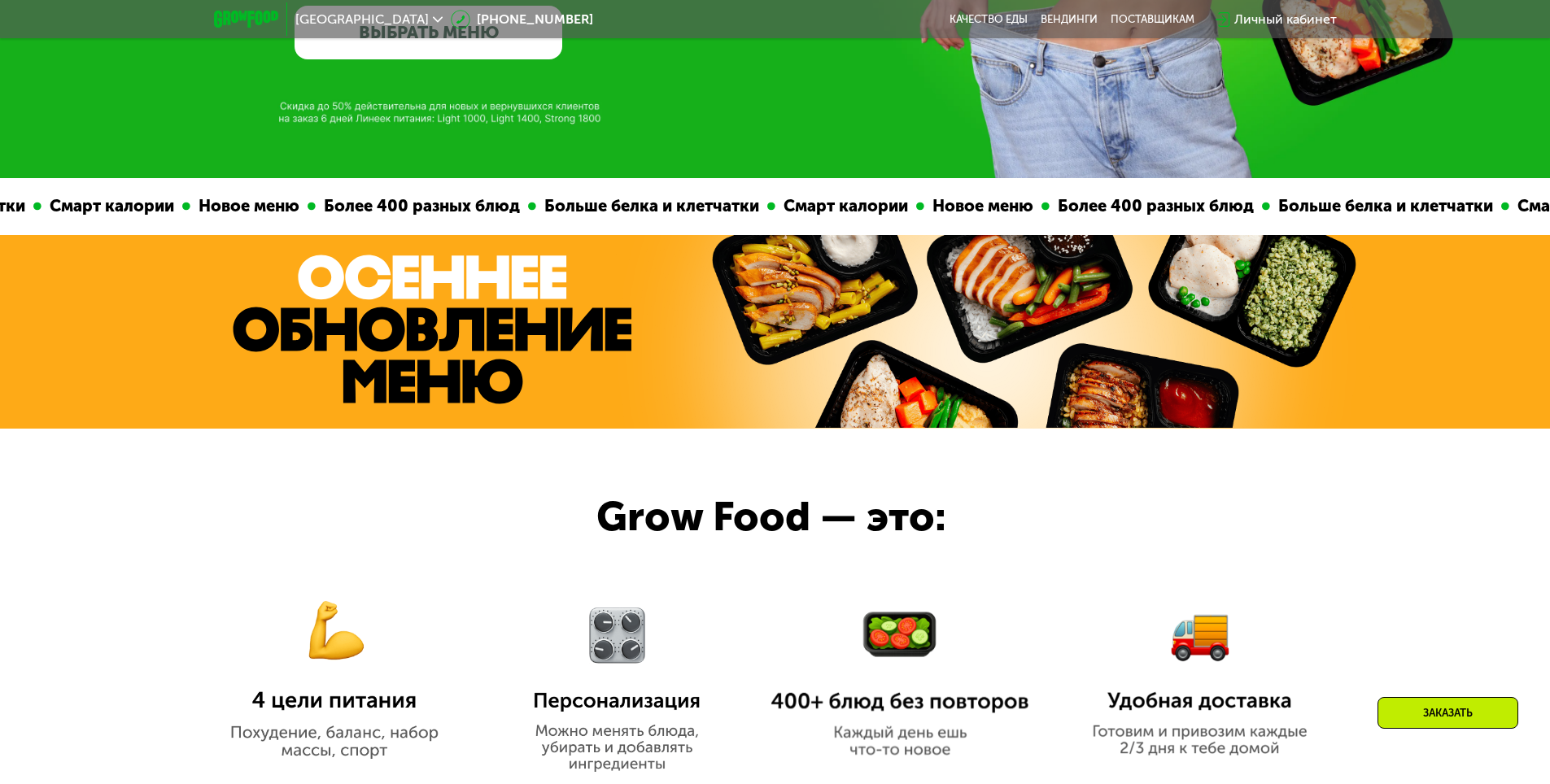
click at [453, 48] on link "ВЫБРАТЬ МЕНЮ" at bounding box center [428, 32] width 268 height 54
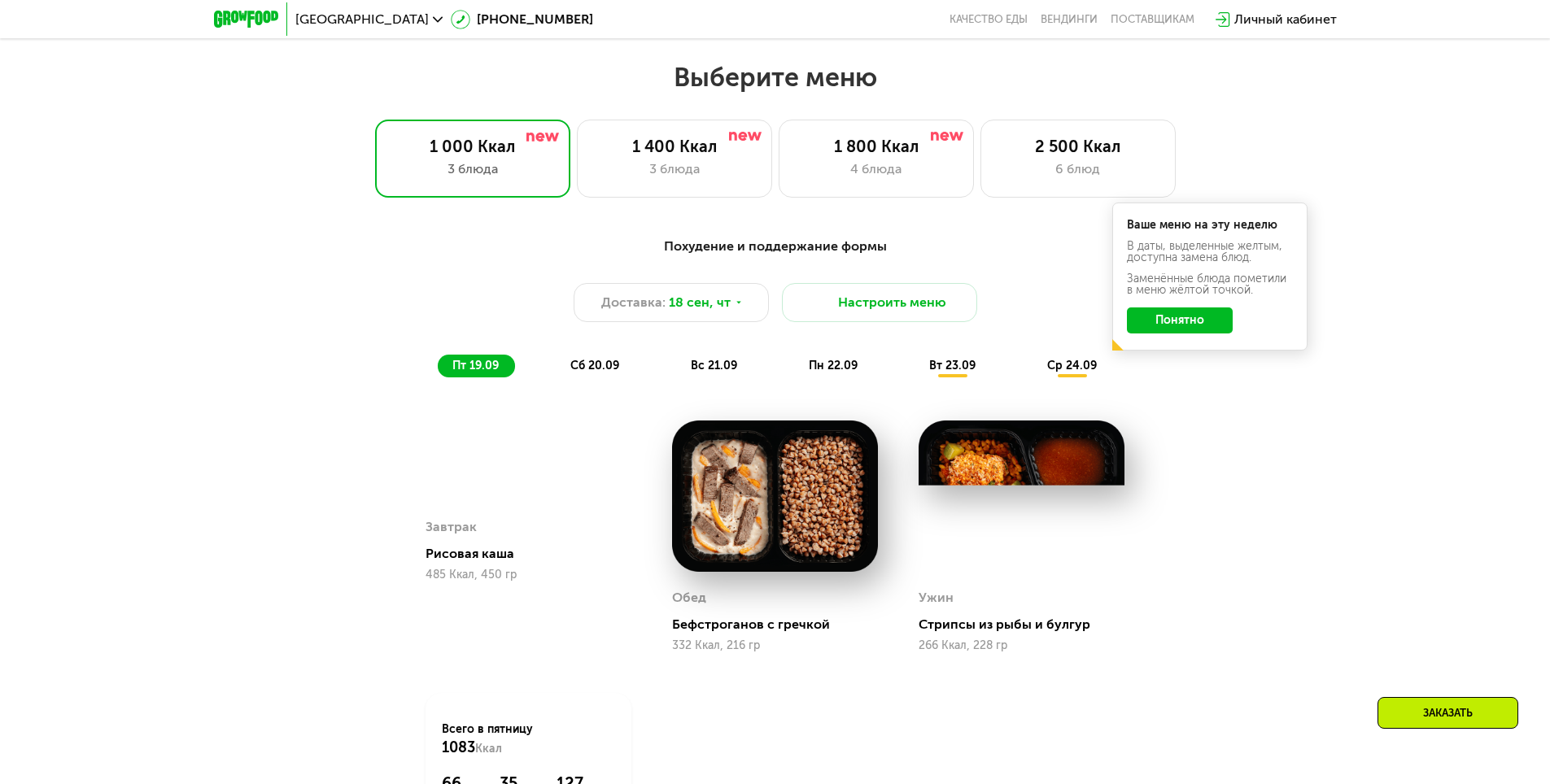
scroll to position [1349, 0]
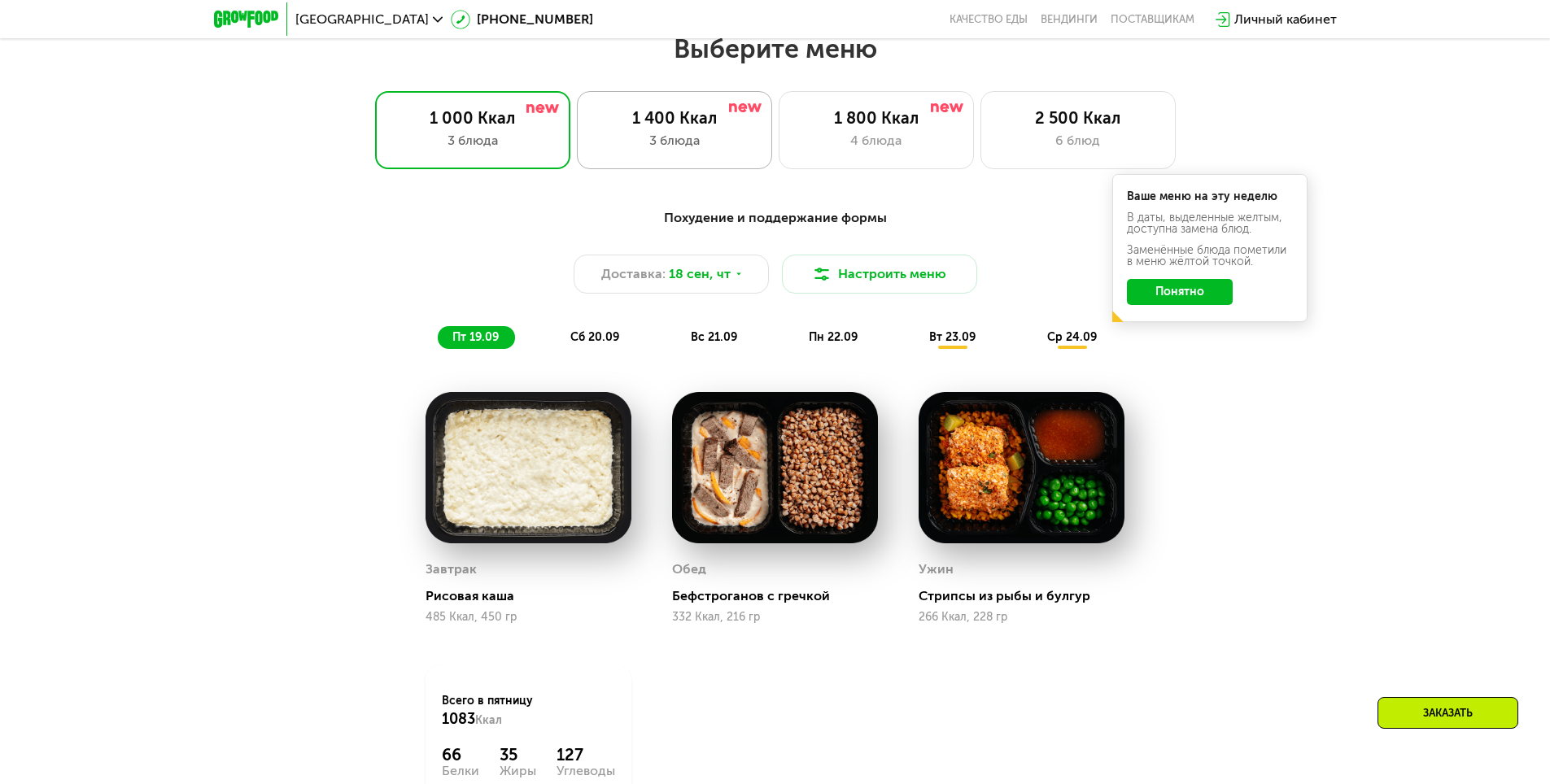
click at [635, 144] on div "3 блюда" at bounding box center [674, 140] width 161 height 19
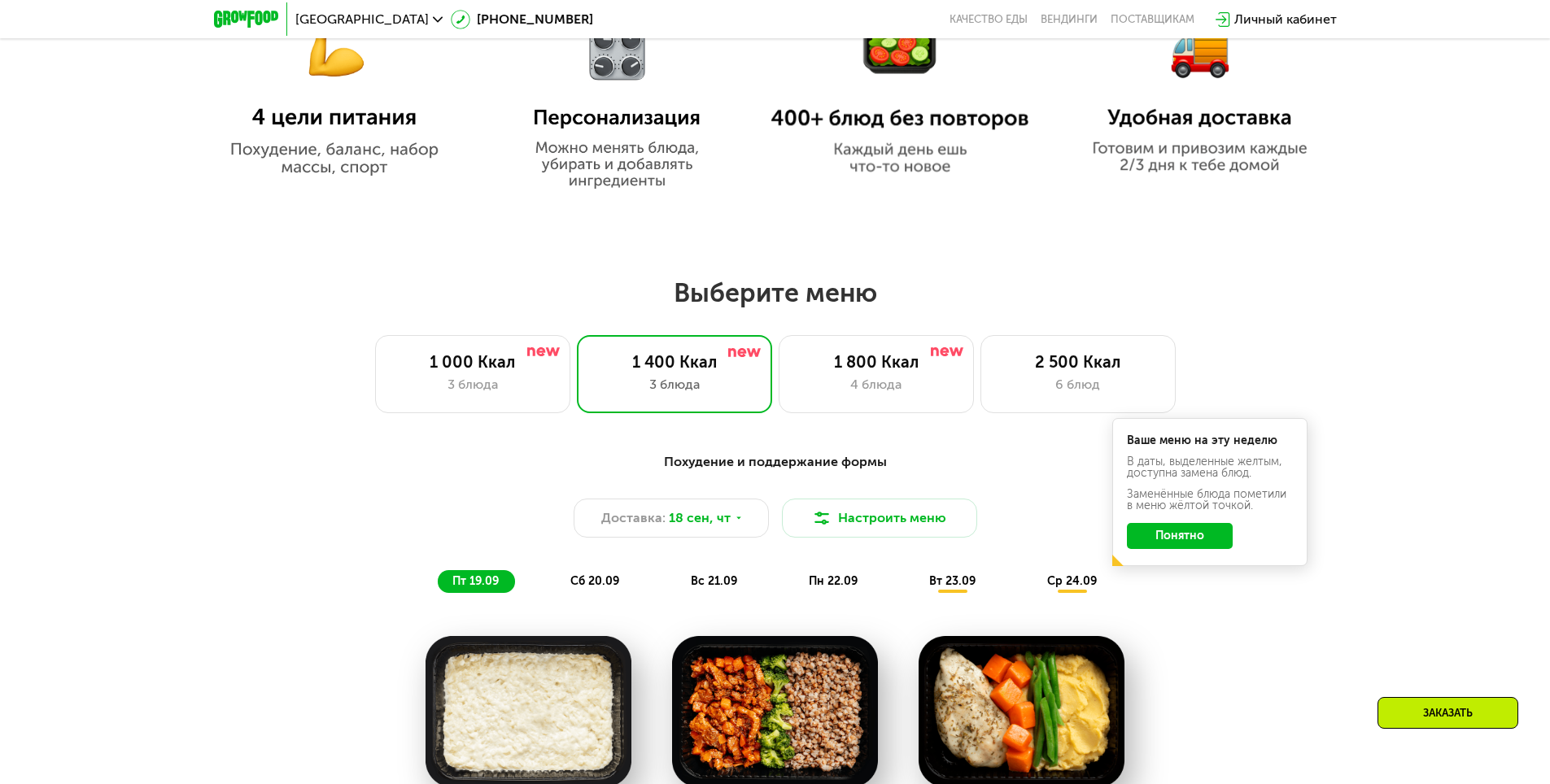
scroll to position [1186, 0]
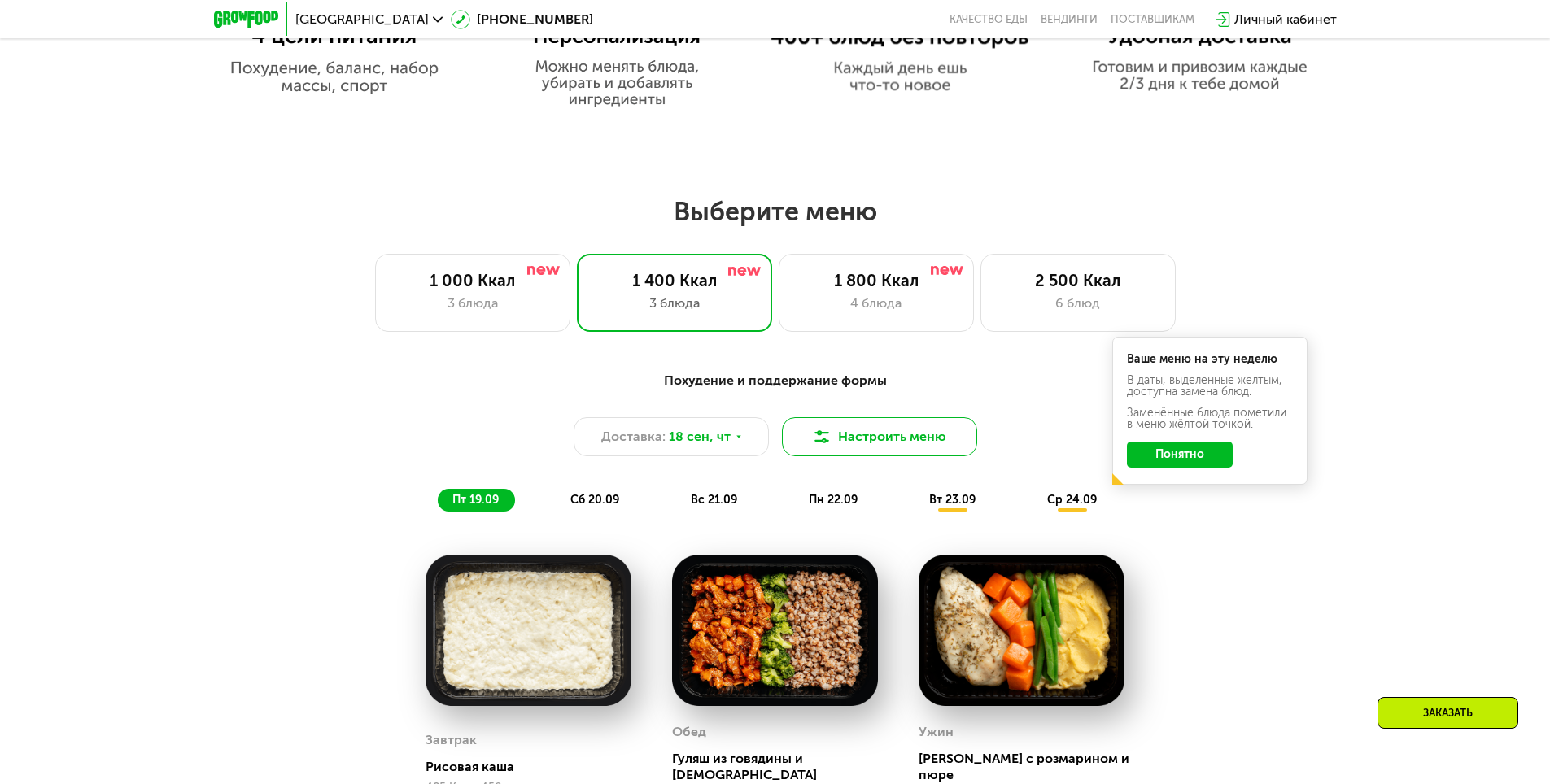
click at [940, 442] on button "Настроить меню" at bounding box center [879, 436] width 195 height 39
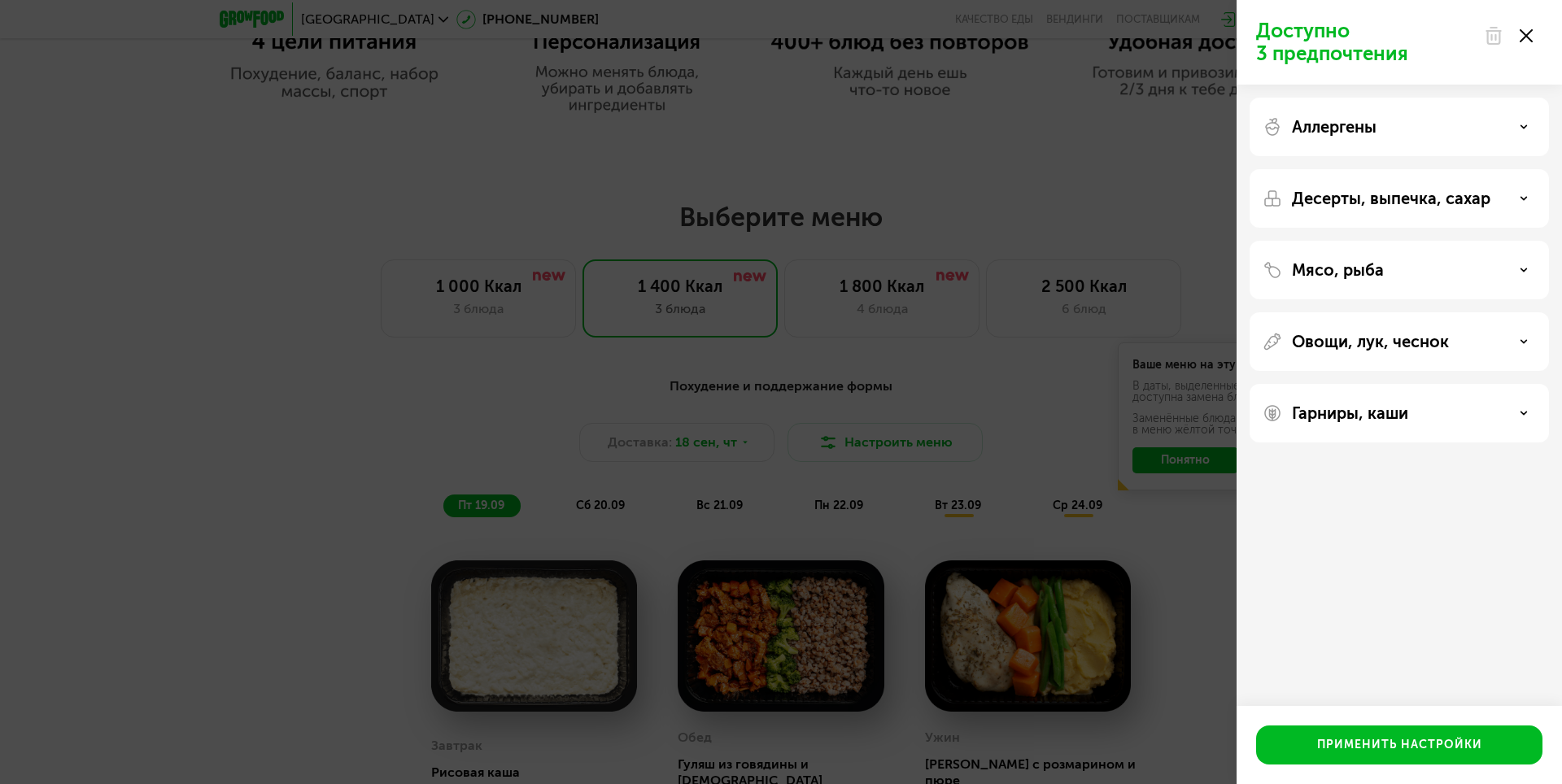
click at [1529, 343] on div "Овощи, лук, чеснок" at bounding box center [1399, 341] width 274 height 19
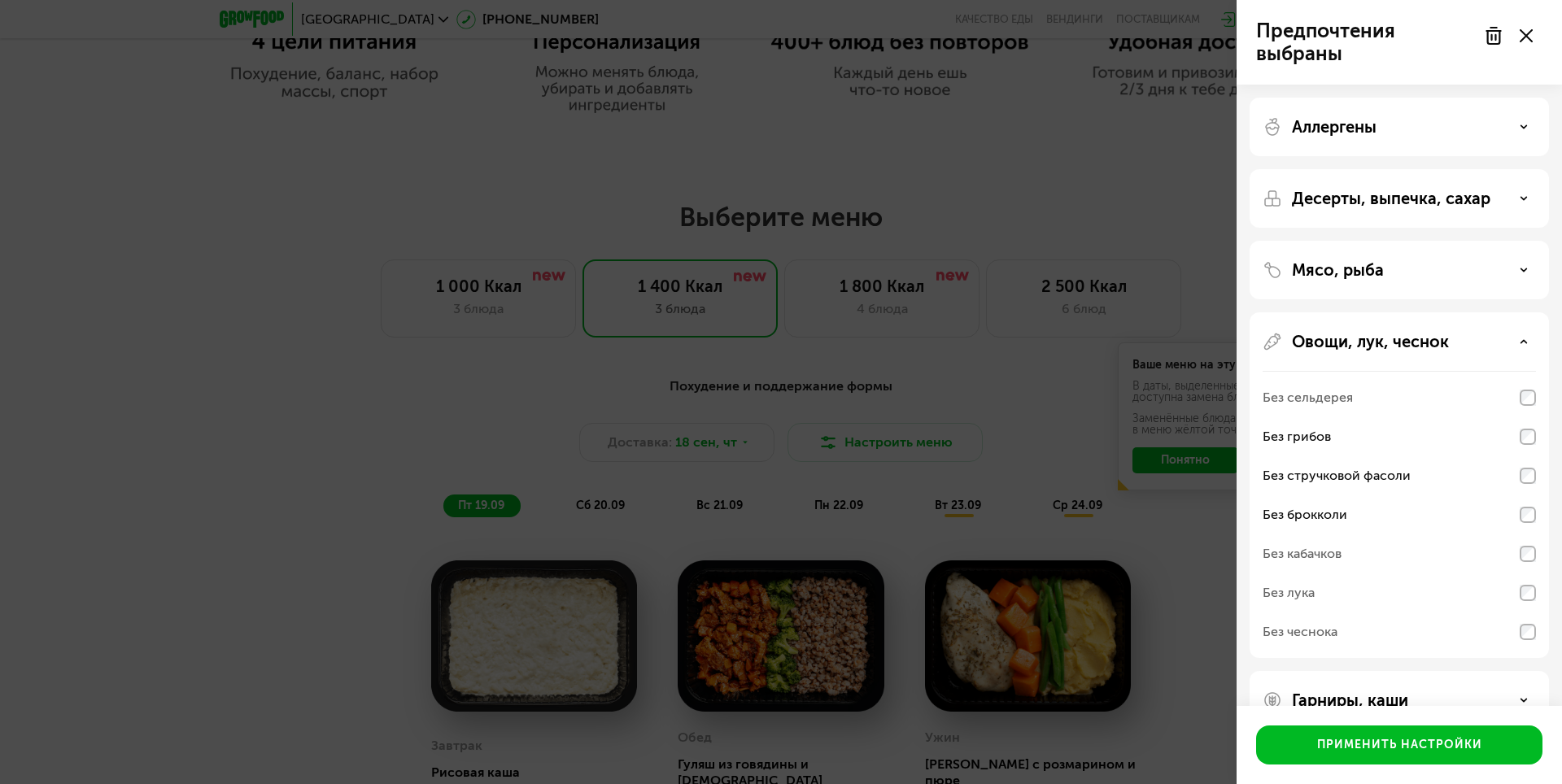
click at [1529, 543] on div "Без кабачков" at bounding box center [1399, 553] width 274 height 39
click at [1524, 46] on div at bounding box center [1508, 35] width 68 height 33
click at [1524, 40] on use at bounding box center [1527, 35] width 13 height 13
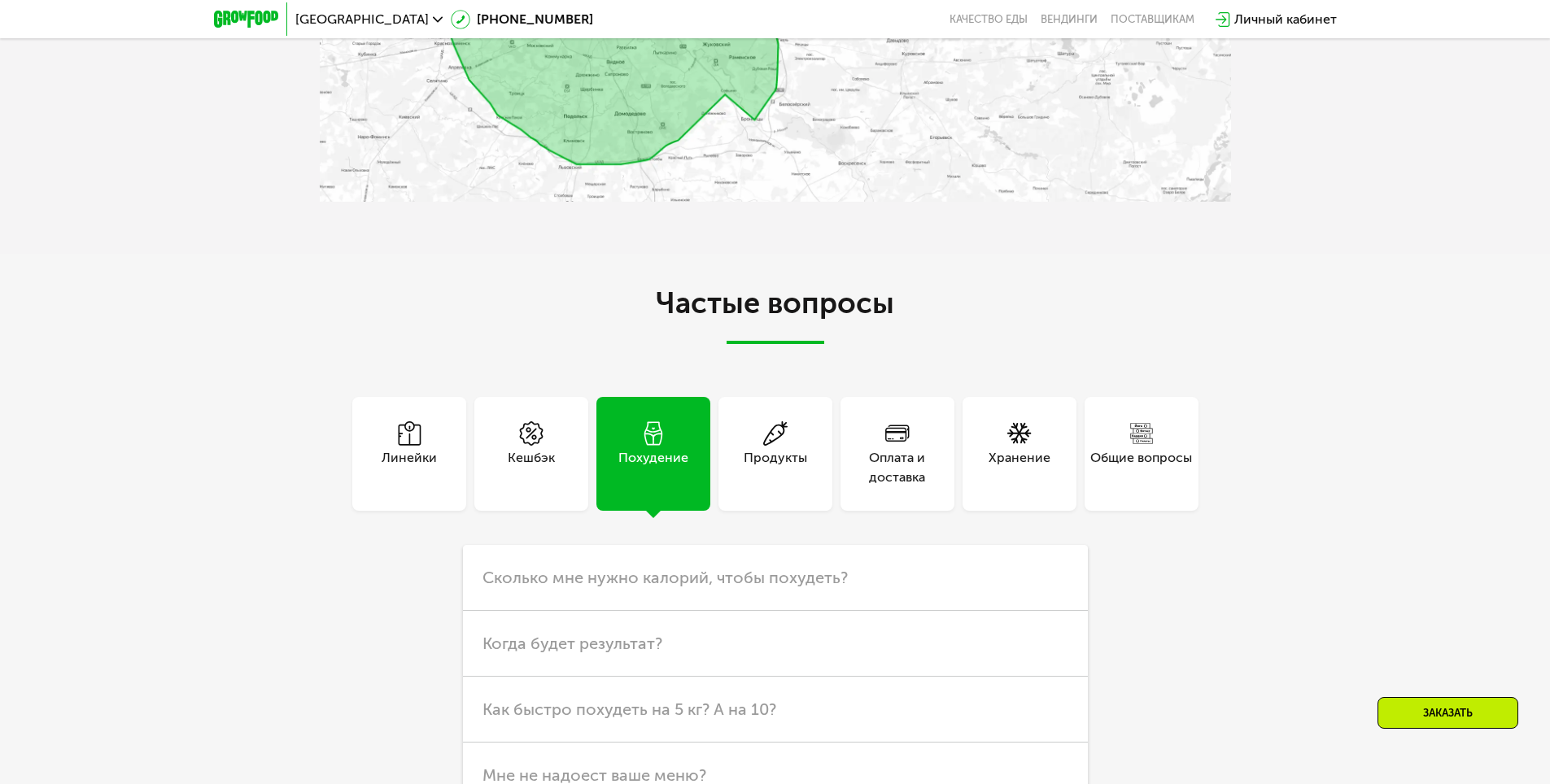
scroll to position [4603, 0]
